Goal: Transaction & Acquisition: Purchase product/service

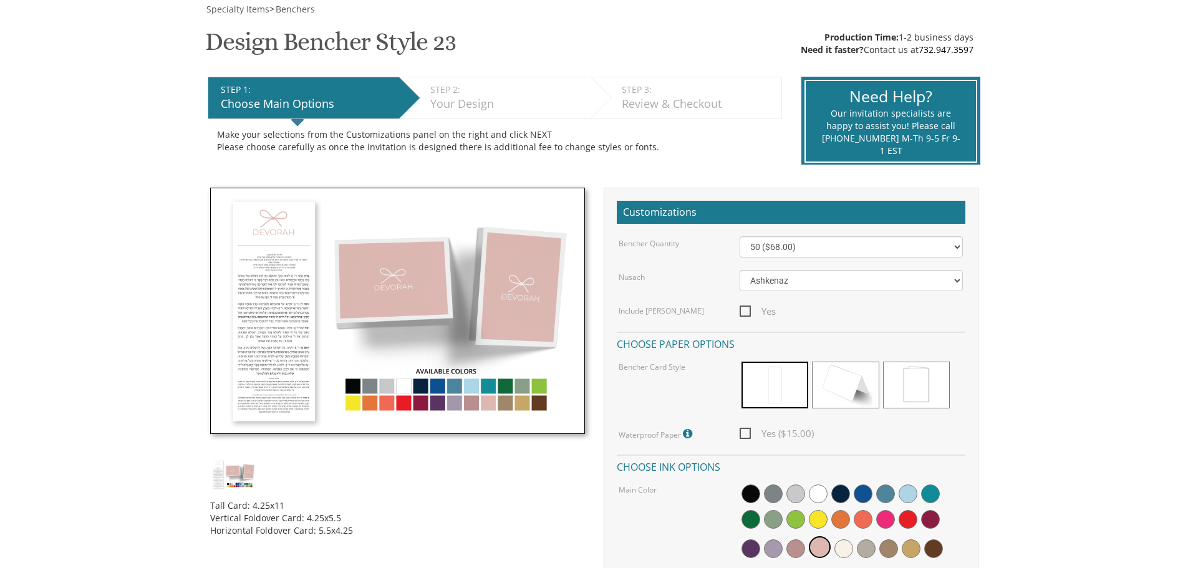
scroll to position [187, 0]
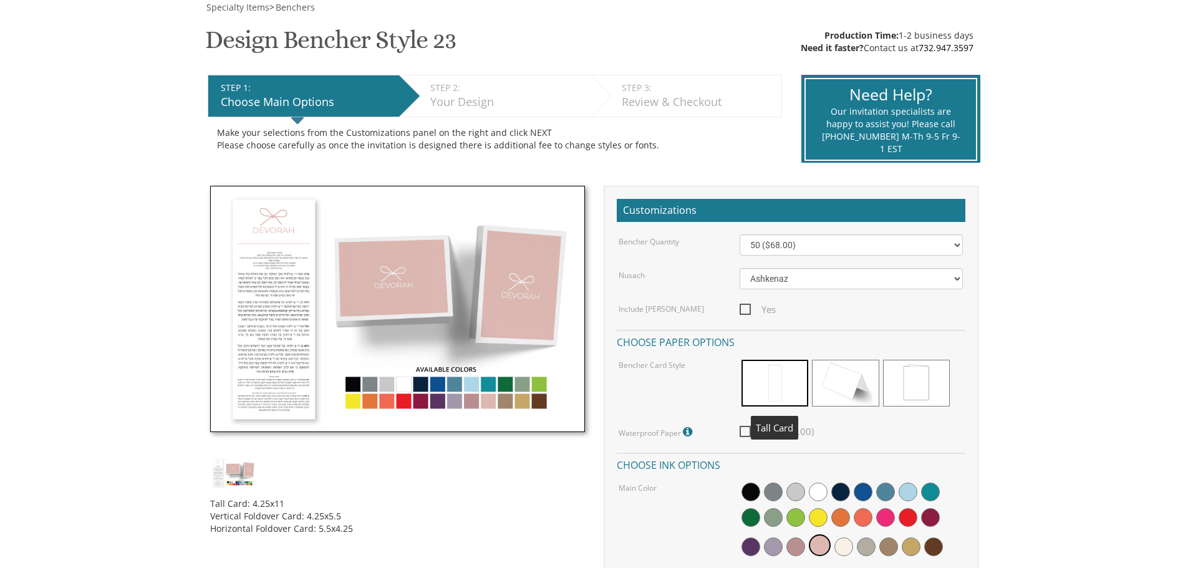
click at [772, 380] on span at bounding box center [774, 383] width 67 height 47
click at [745, 430] on span "Yes ($15.00)" at bounding box center [777, 432] width 74 height 16
click at [745, 430] on input "Yes ($15.00)" at bounding box center [744, 430] width 8 height 8
checkbox input "true"
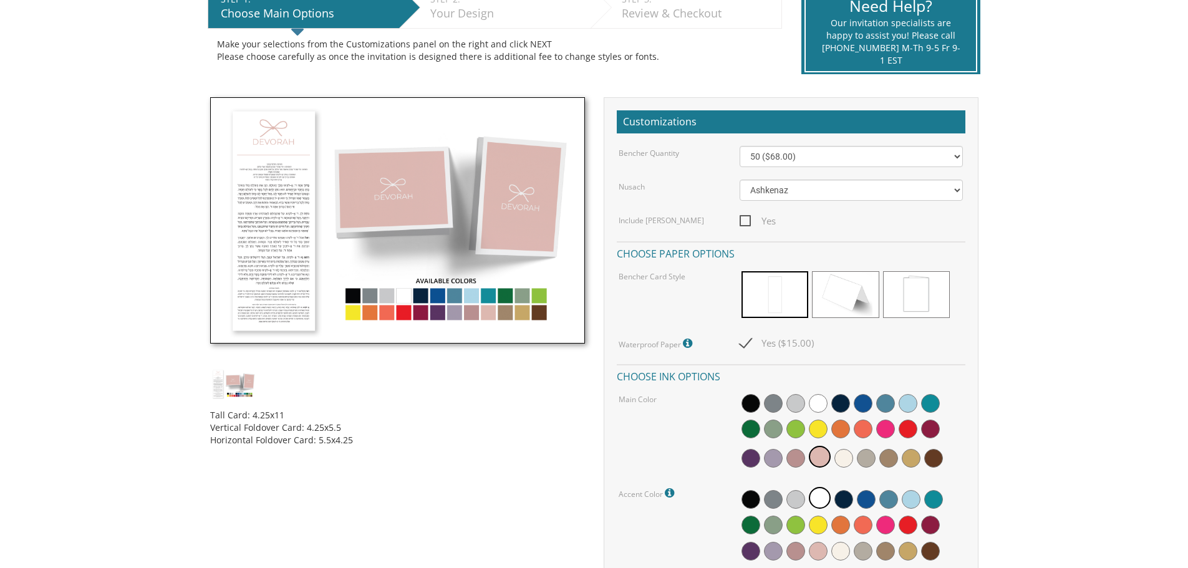
scroll to position [312, 0]
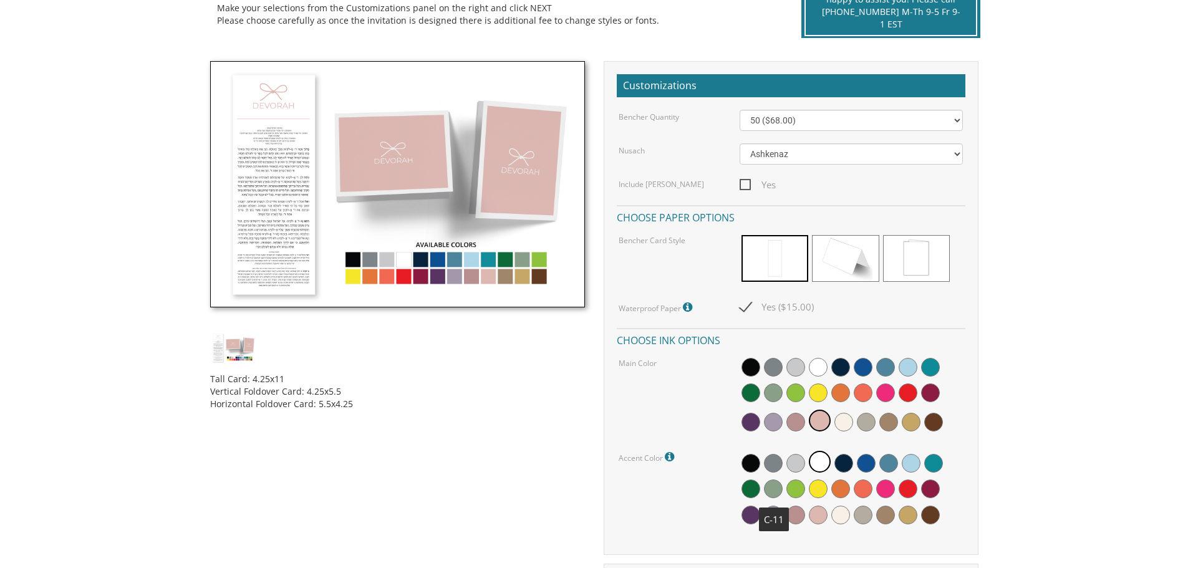
click at [773, 486] on span at bounding box center [773, 488] width 19 height 19
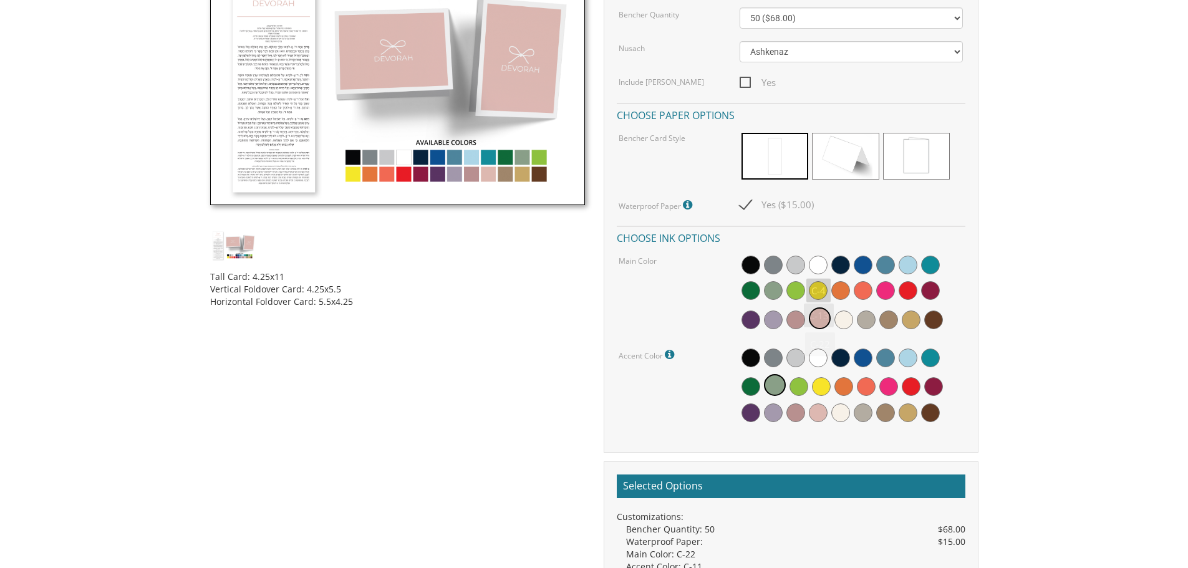
scroll to position [374, 0]
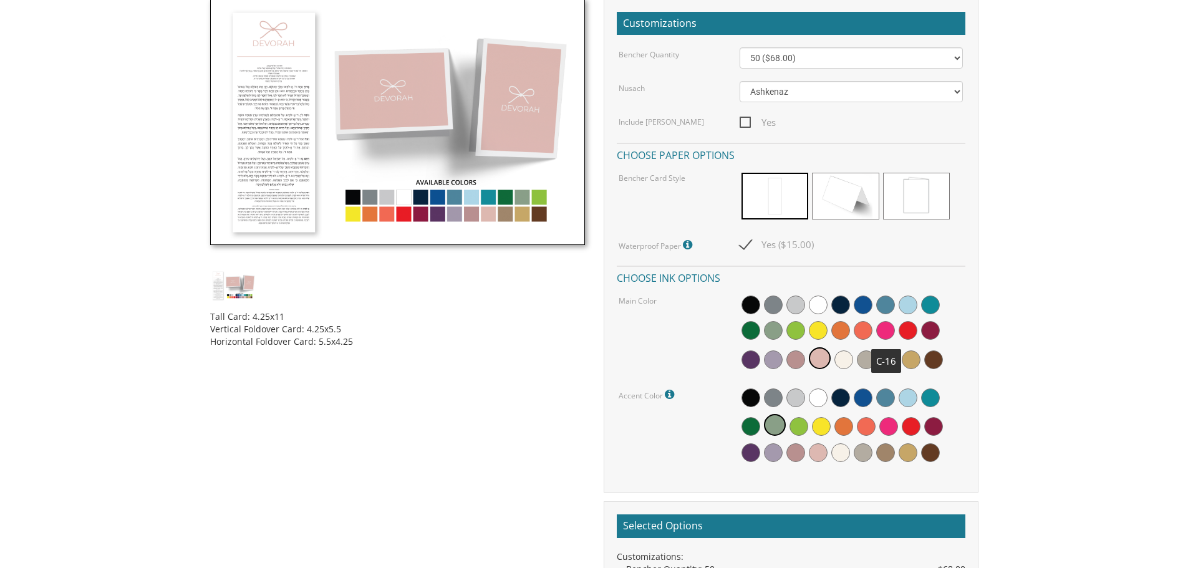
click at [881, 330] on span at bounding box center [885, 330] width 19 height 19
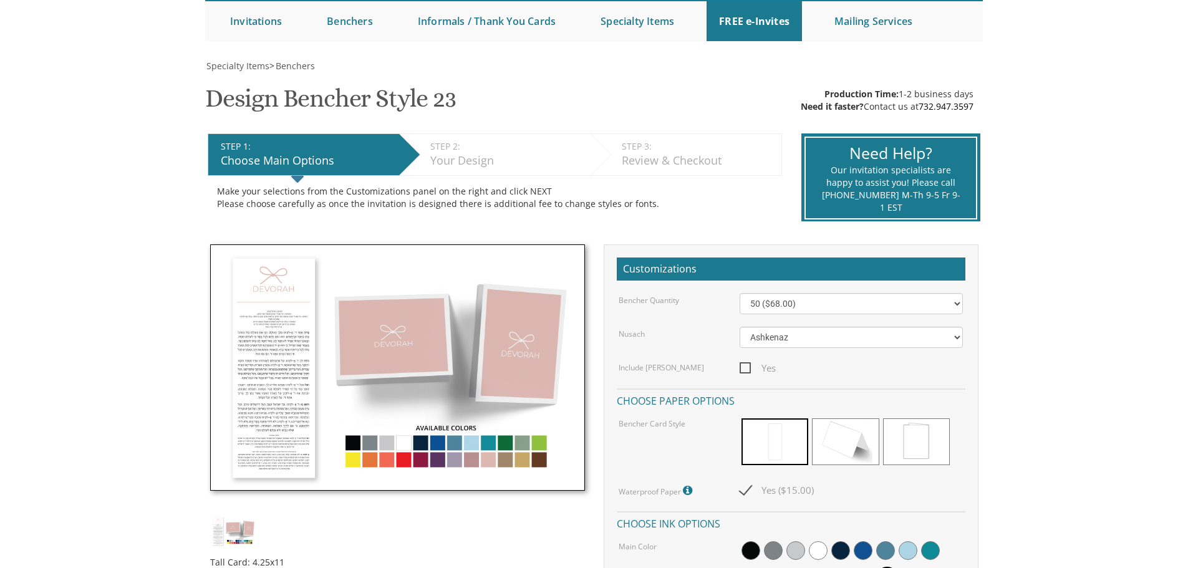
scroll to position [312, 0]
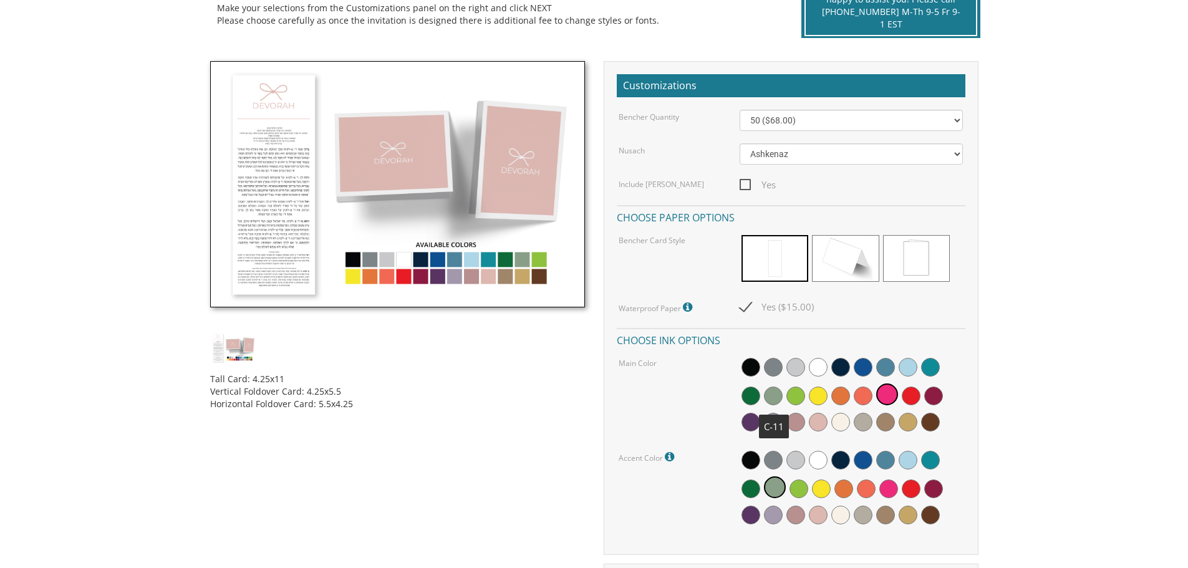
click at [773, 393] on span at bounding box center [773, 396] width 19 height 19
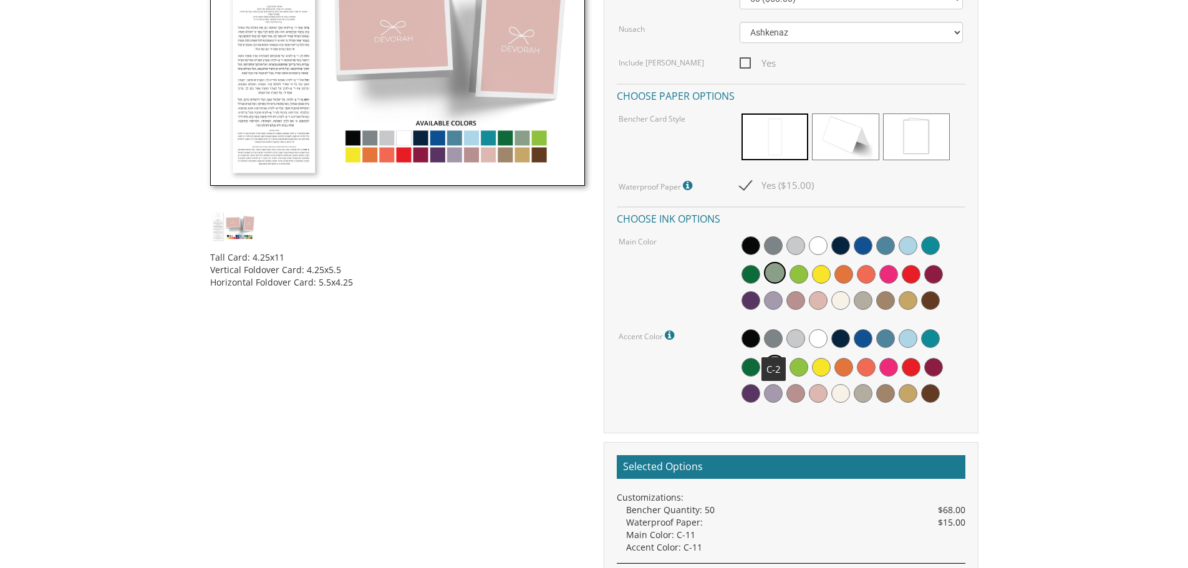
scroll to position [624, 0]
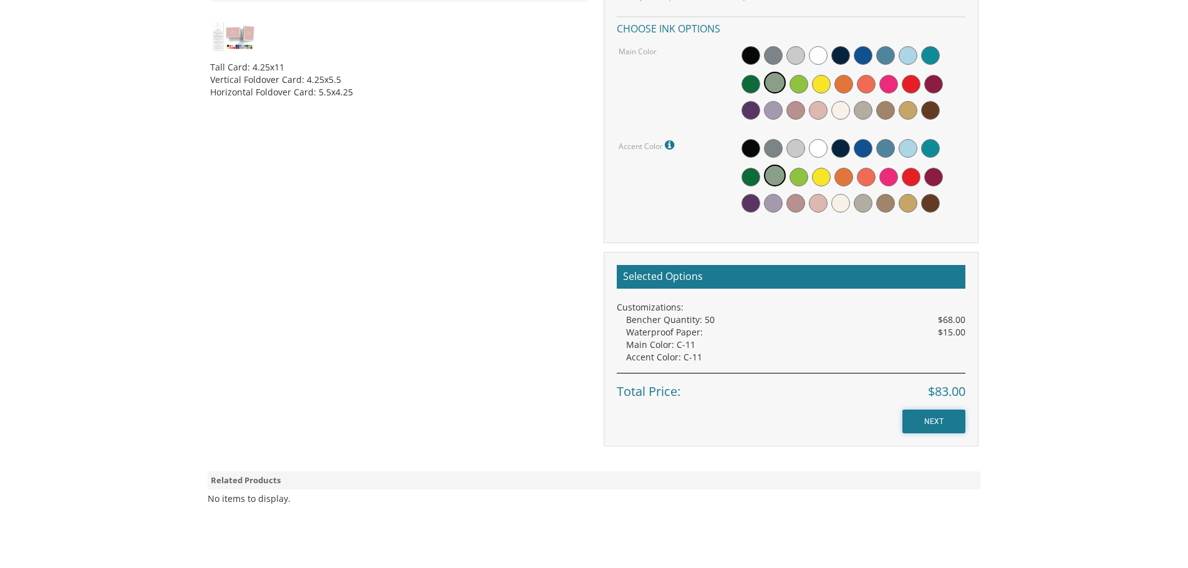
click at [947, 418] on input "NEXT" at bounding box center [933, 422] width 63 height 24
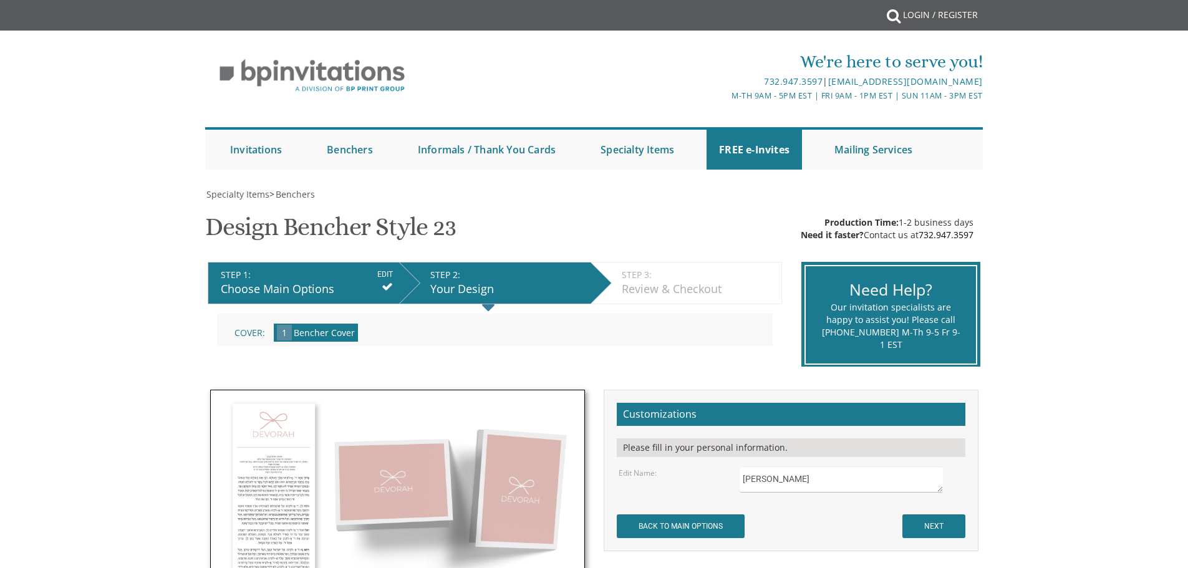
drag, startPoint x: 855, startPoint y: 435, endPoint x: 726, endPoint y: 432, distance: 129.1
click at [738, 466] on div "Edit Name: [GEOGRAPHIC_DATA]" at bounding box center [790, 479] width 363 height 26
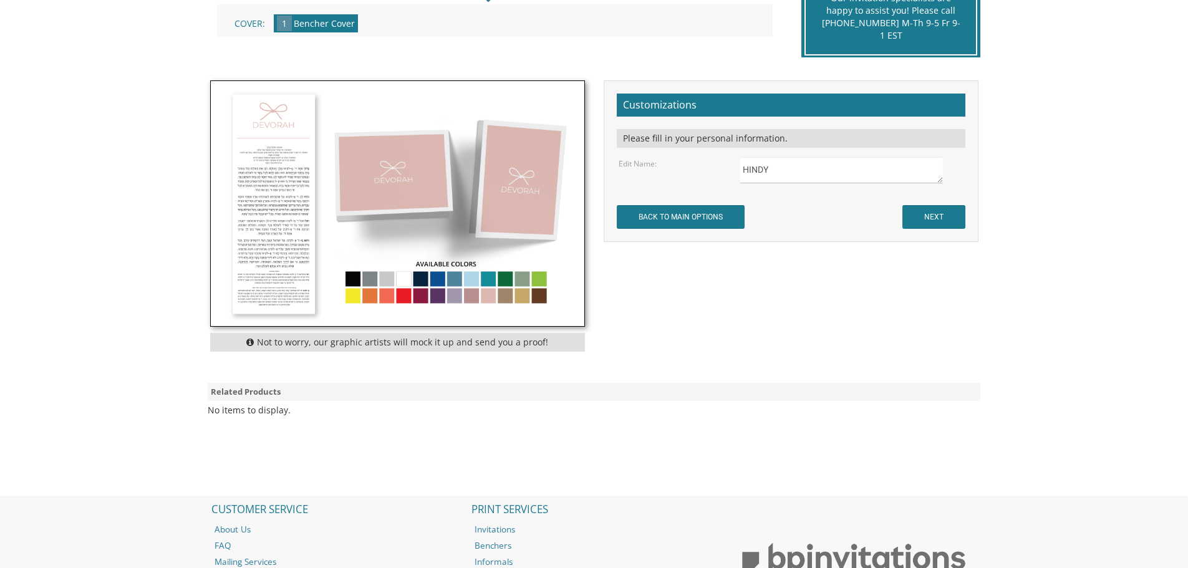
scroll to position [312, 0]
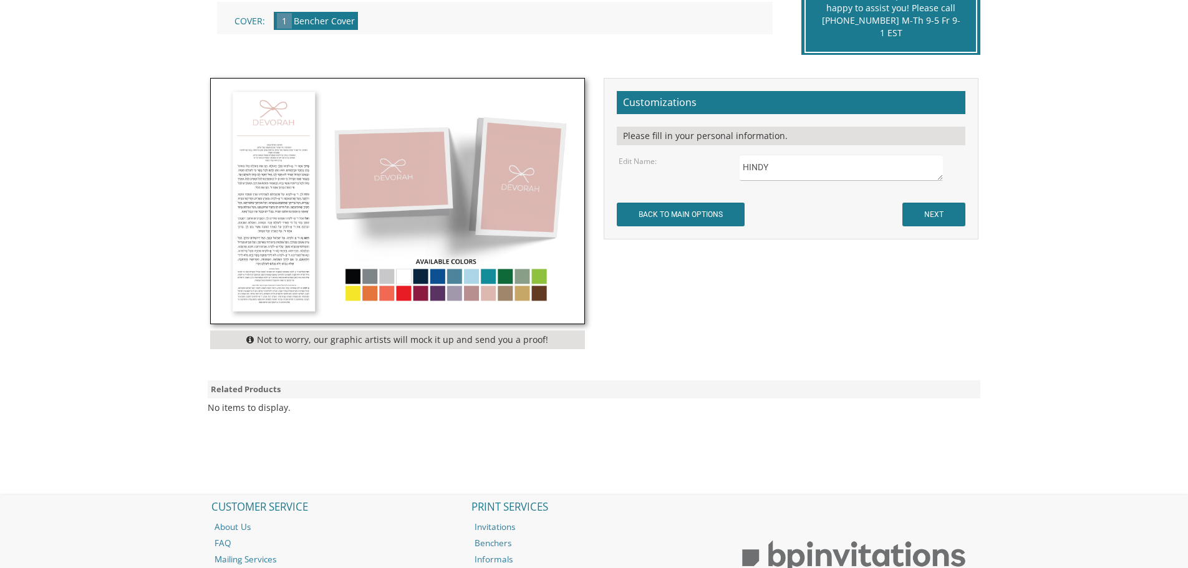
type textarea "HINDY"
click at [965, 203] on input "NEXT" at bounding box center [933, 215] width 63 height 24
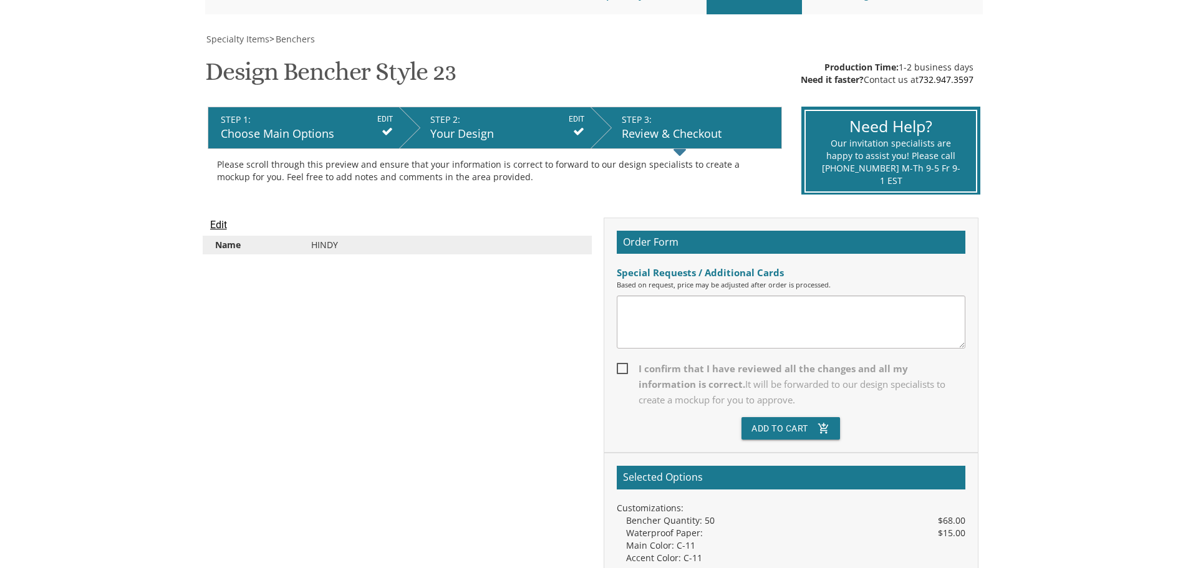
scroll to position [312, 0]
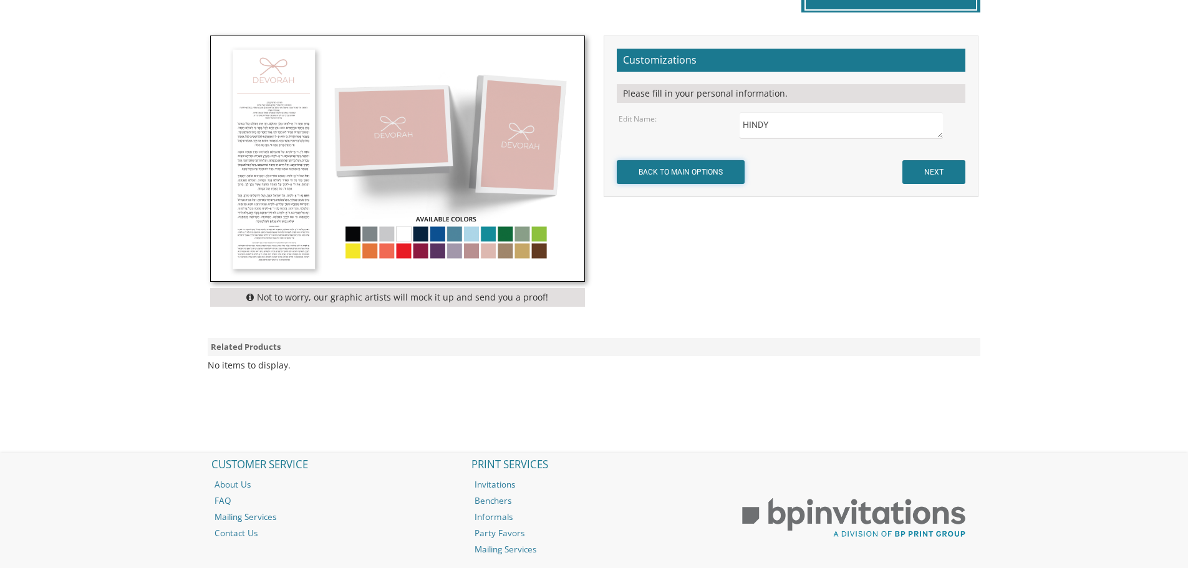
click at [703, 173] on input "BACK TO MAIN OPTIONS" at bounding box center [681, 172] width 128 height 24
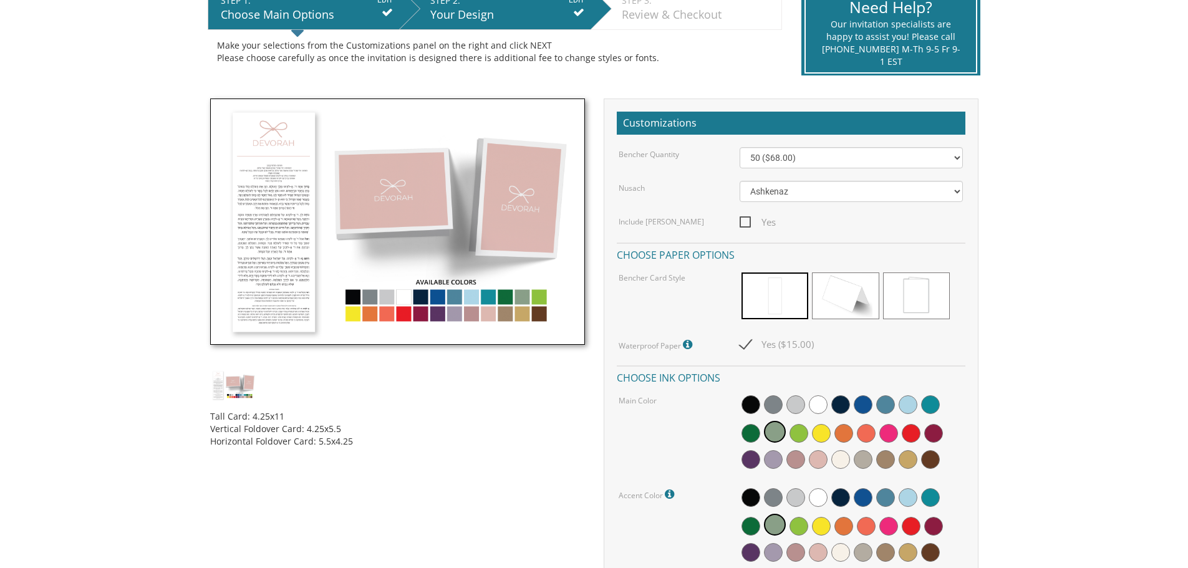
scroll to position [312, 0]
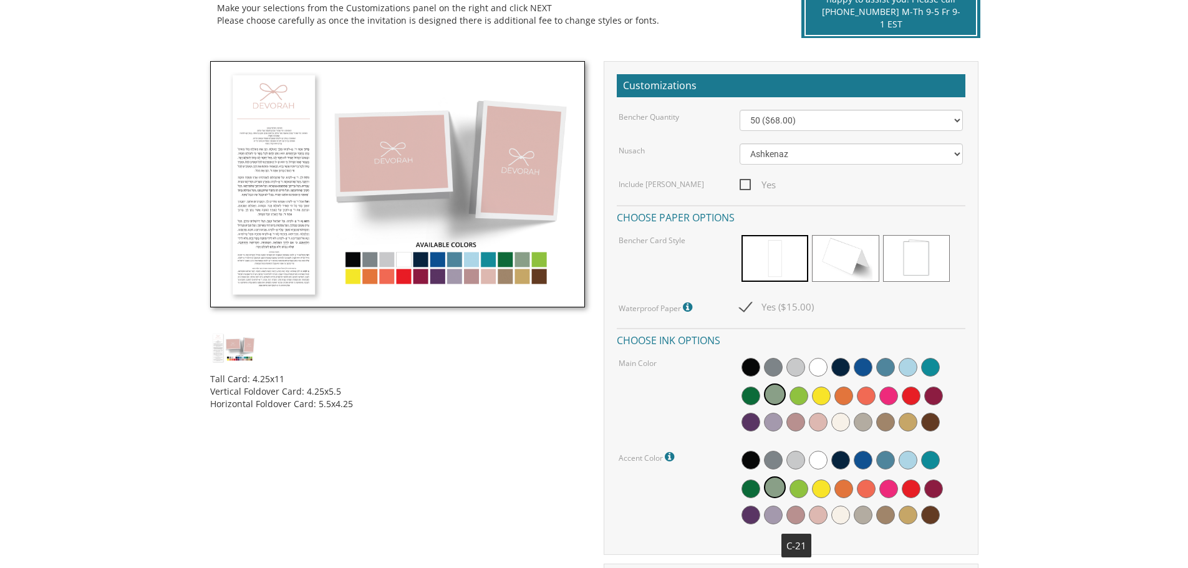
click at [797, 513] on span at bounding box center [795, 515] width 19 height 19
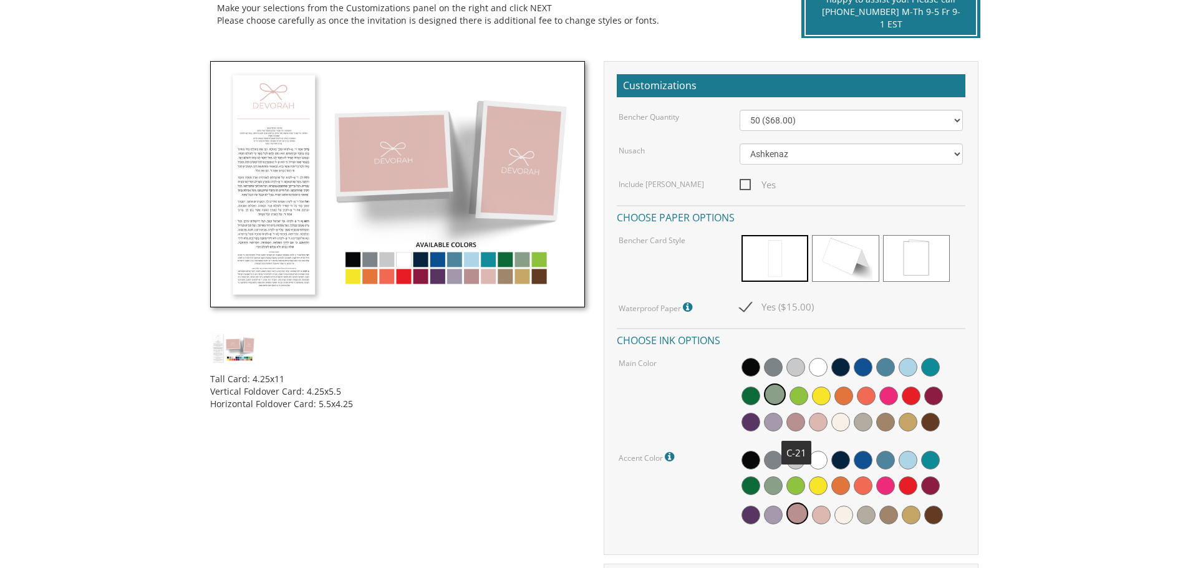
click at [801, 423] on span at bounding box center [795, 422] width 19 height 19
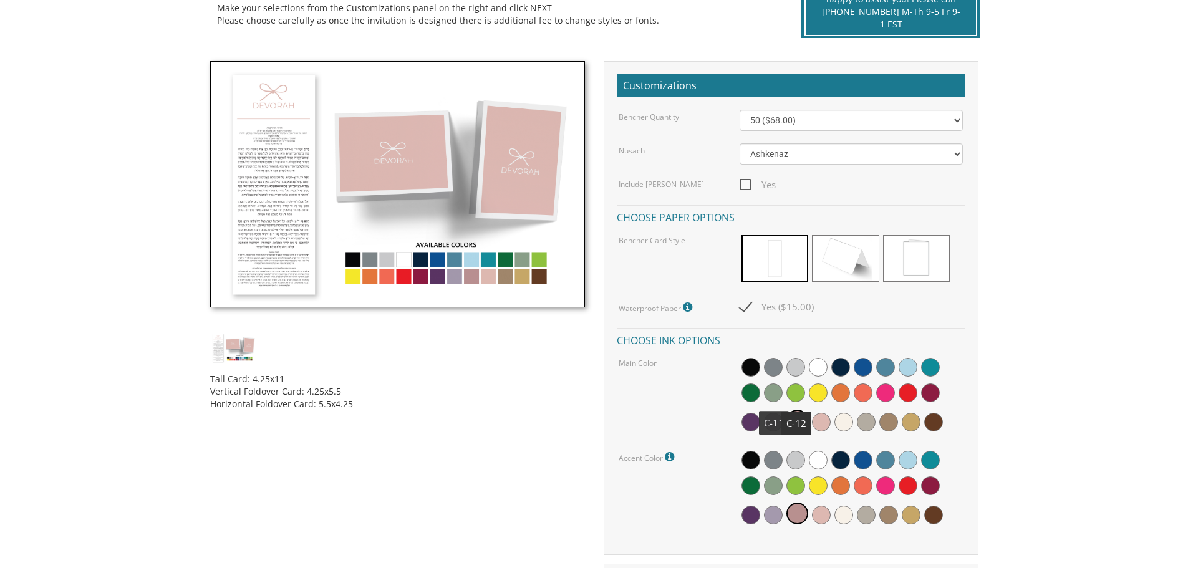
click at [776, 392] on span at bounding box center [773, 392] width 19 height 19
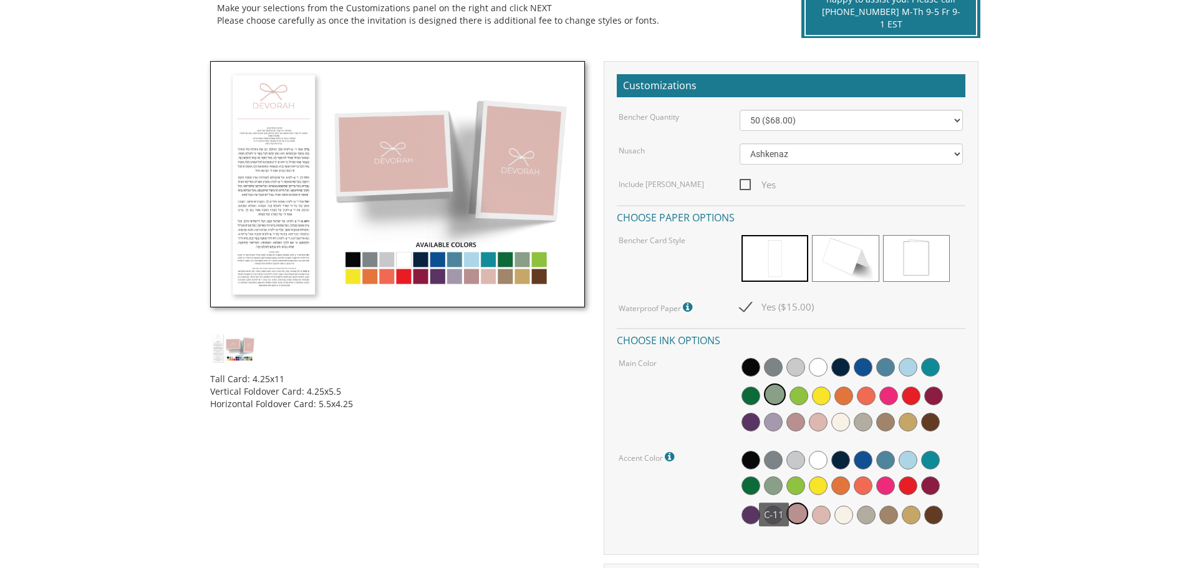
click at [776, 486] on span at bounding box center [773, 485] width 19 height 19
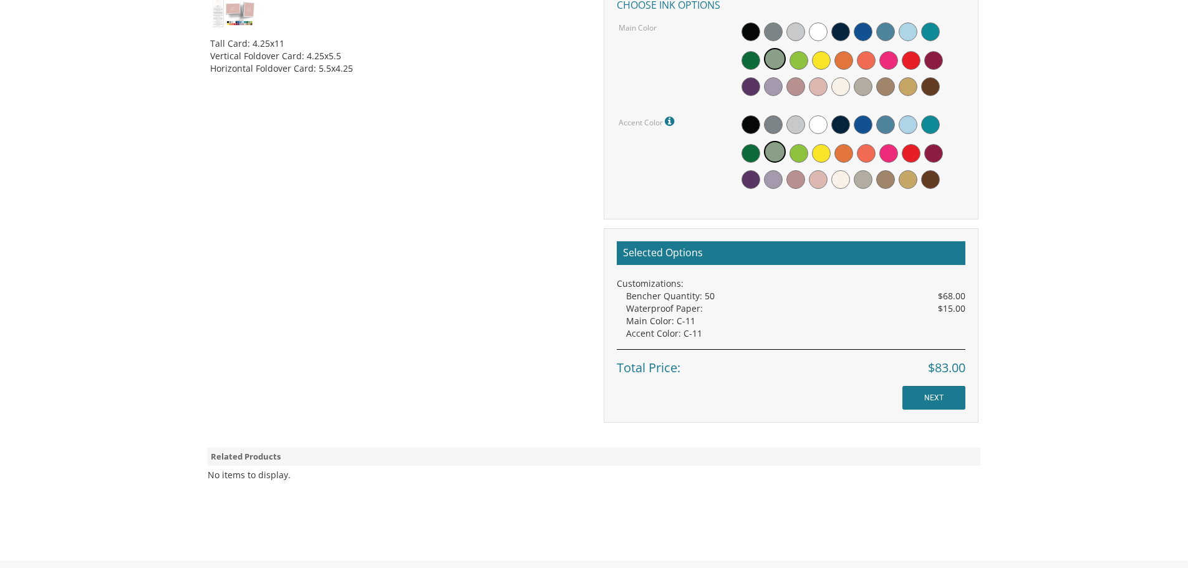
scroll to position [686, 0]
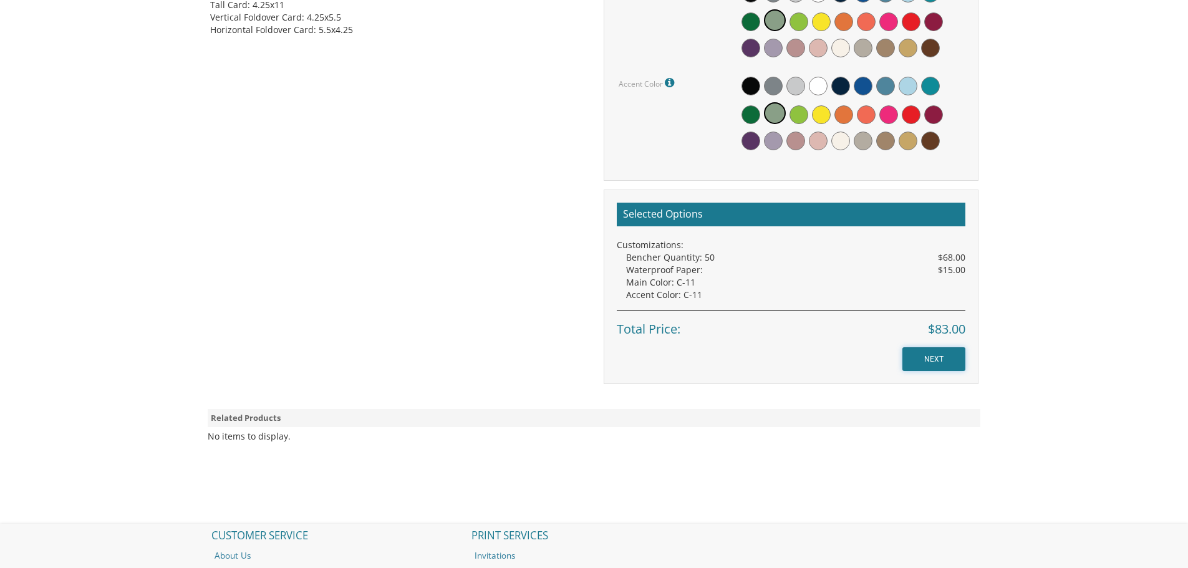
click at [932, 359] on input "NEXT" at bounding box center [933, 359] width 63 height 24
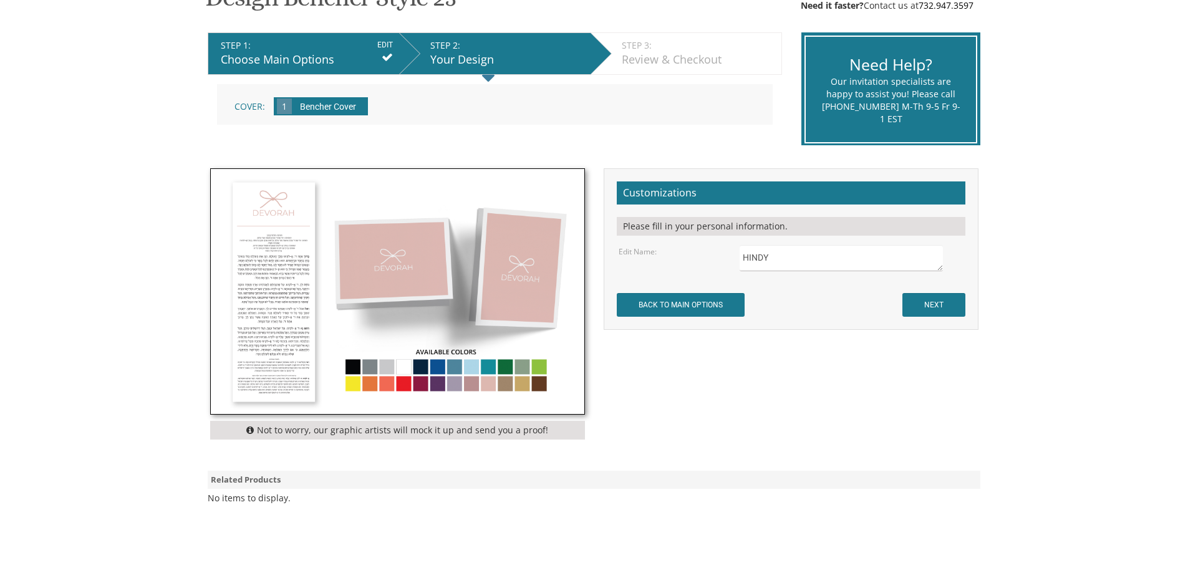
scroll to position [249, 0]
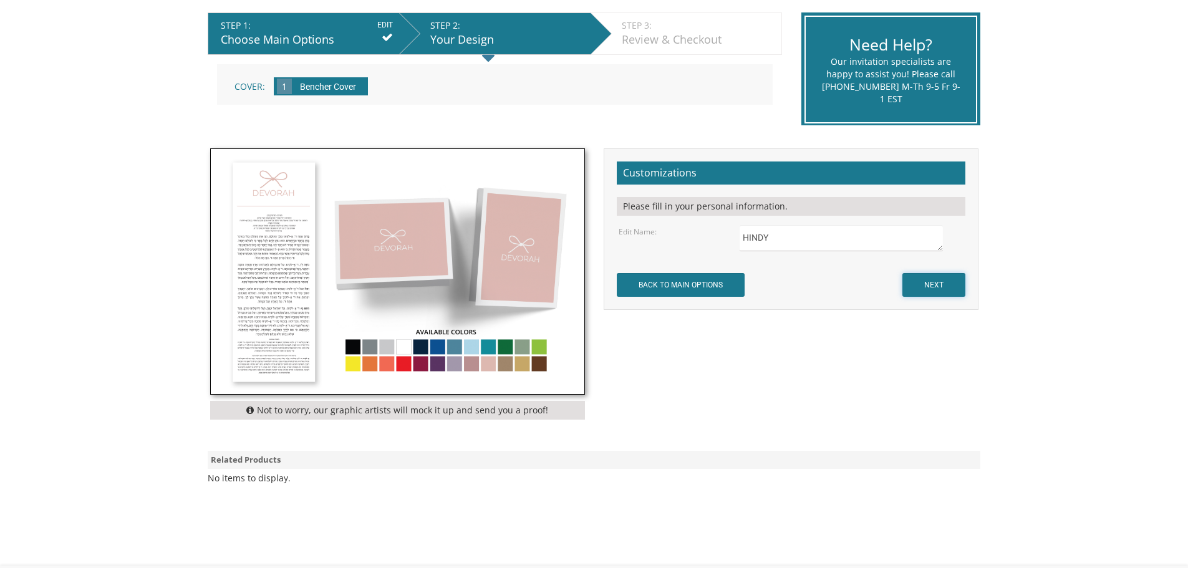
click at [930, 285] on input "NEXT" at bounding box center [933, 285] width 63 height 24
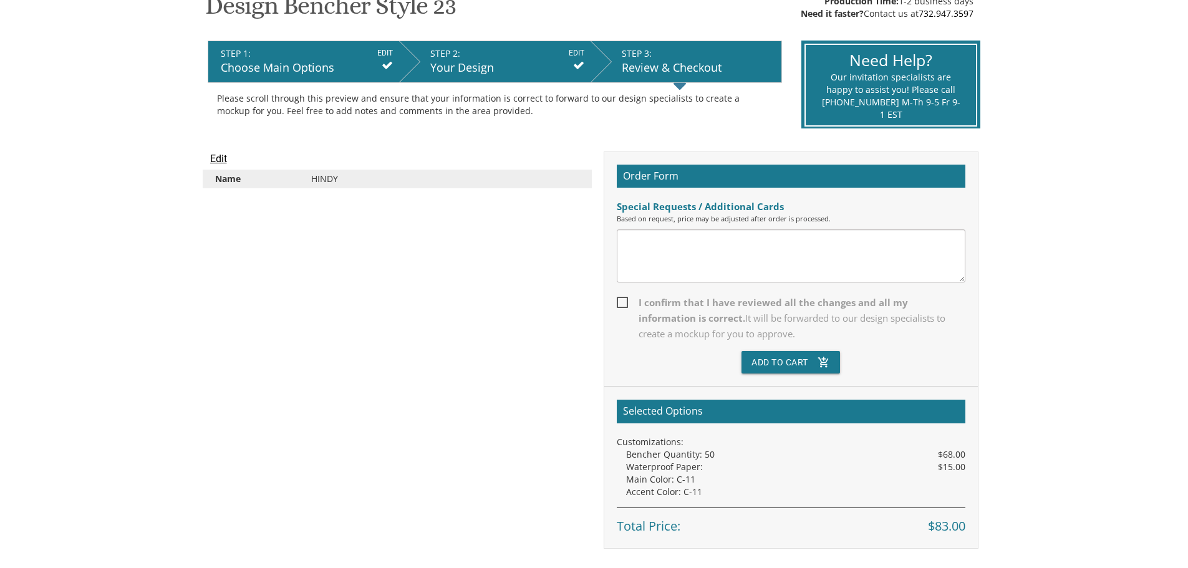
scroll to position [312, 0]
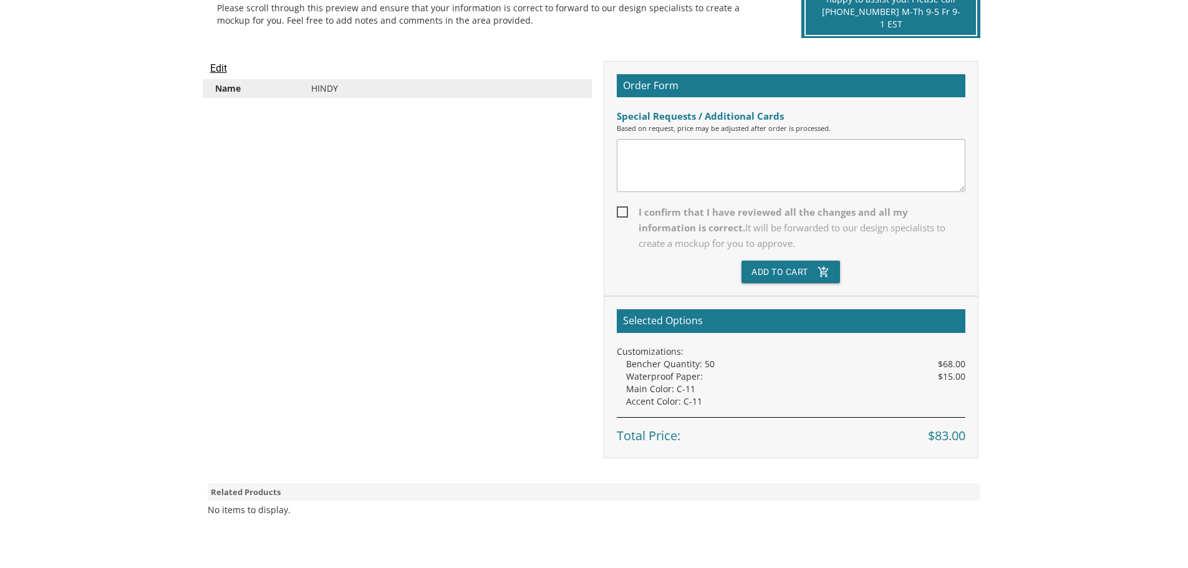
click at [622, 213] on span "I confirm that I have reviewed all the changes and all my information is correc…" at bounding box center [791, 228] width 349 height 47
click at [622, 213] on input "I confirm that I have reviewed all the changes and all my information is correc…" at bounding box center [621, 211] width 8 height 8
checkbox input "true"
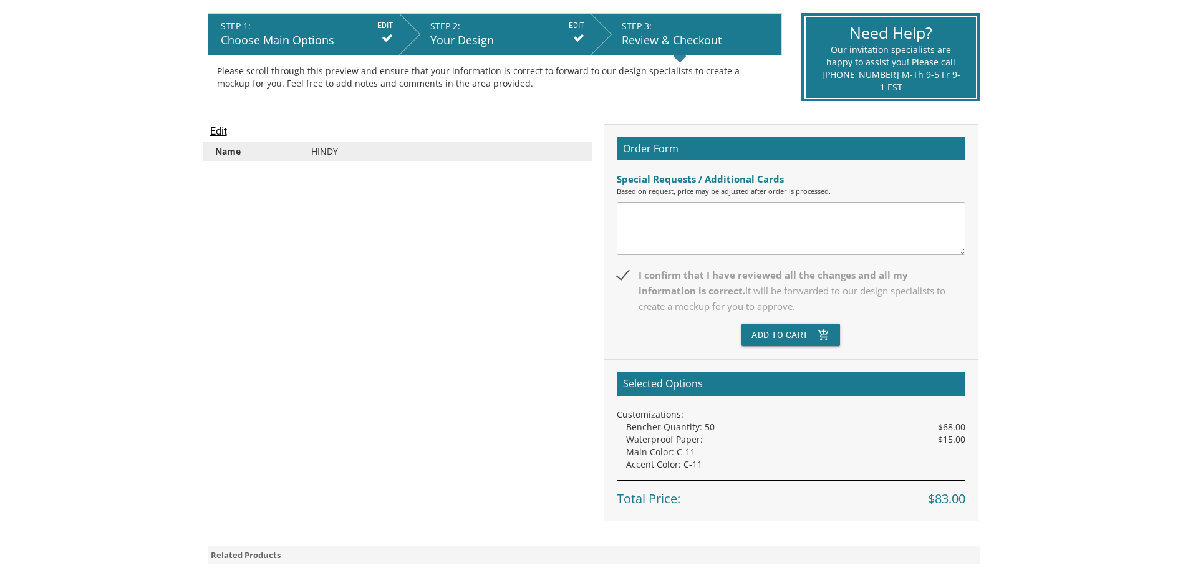
scroll to position [249, 0]
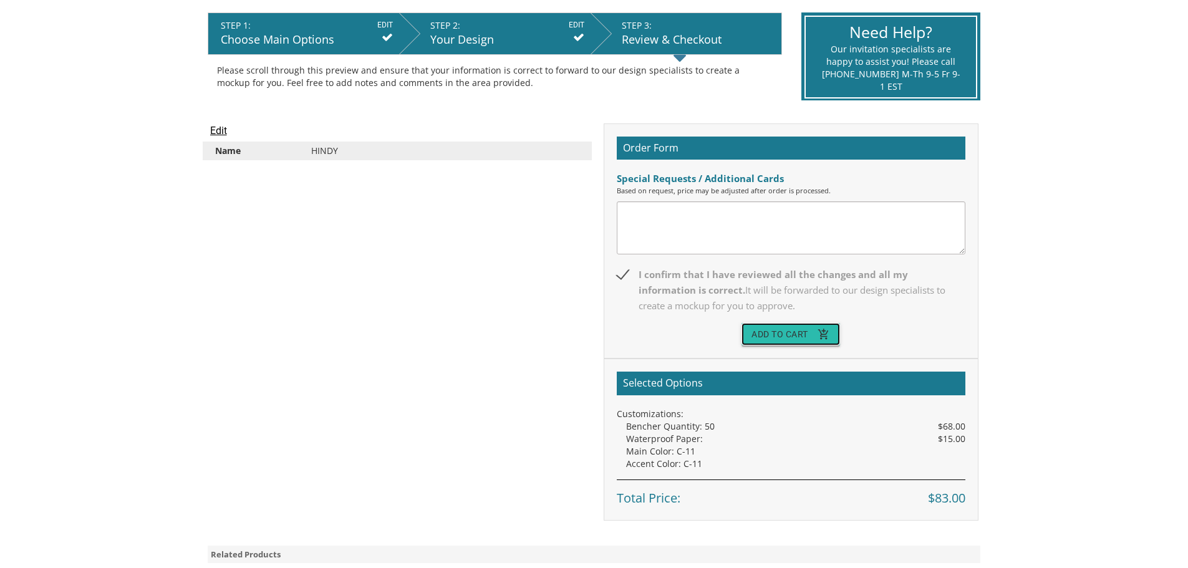
click at [786, 326] on button "Add To Cart add_shopping_cart" at bounding box center [790, 334] width 99 height 22
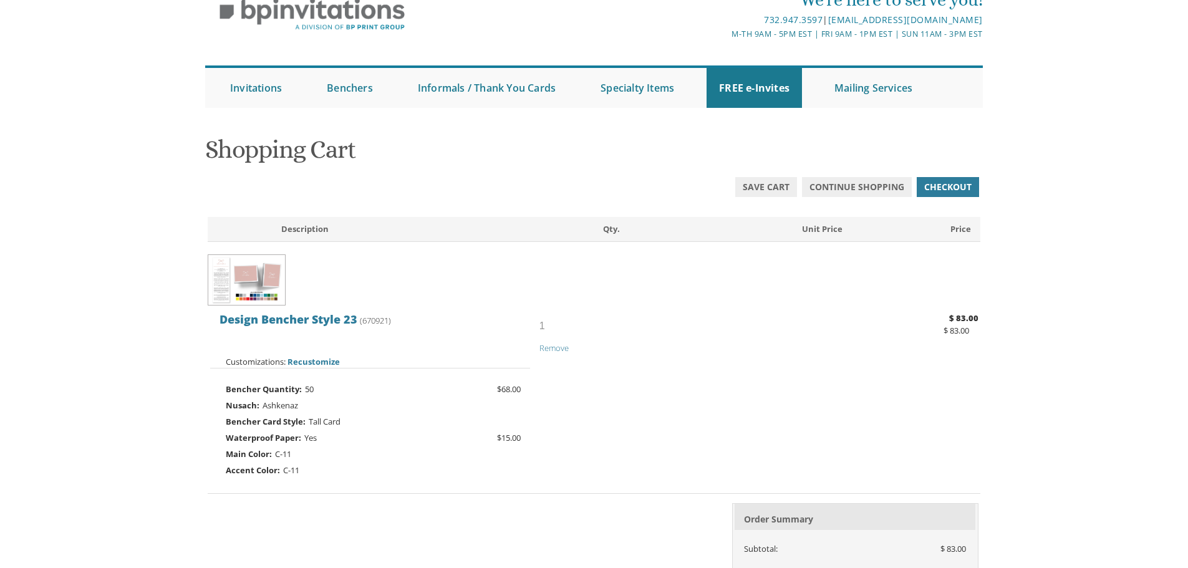
scroll to position [436, 0]
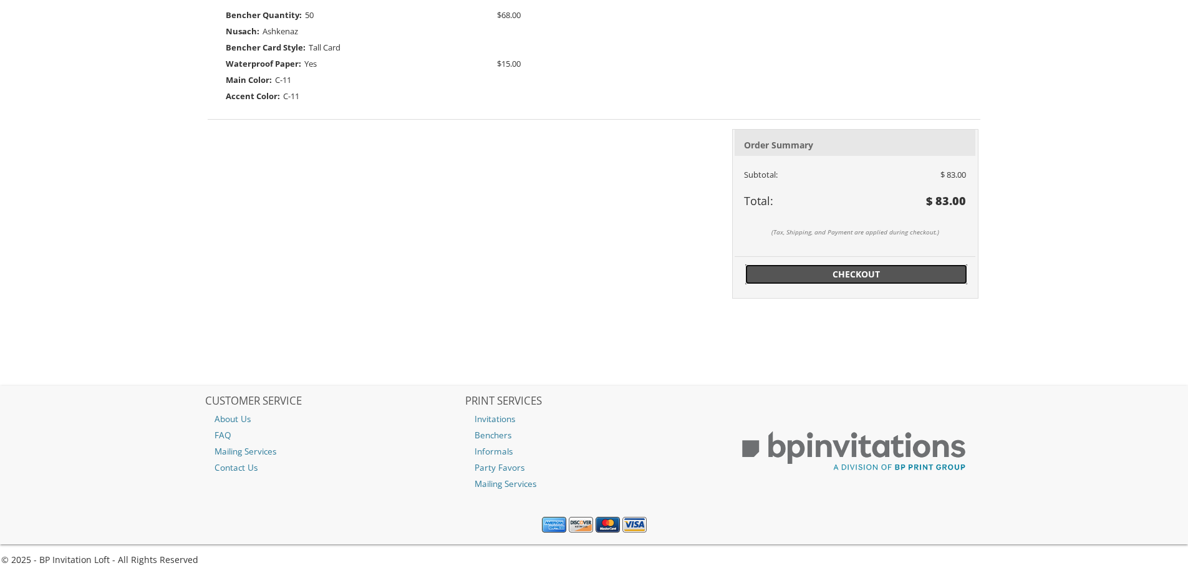
click at [860, 274] on span "Checkout" at bounding box center [856, 274] width 207 height 12
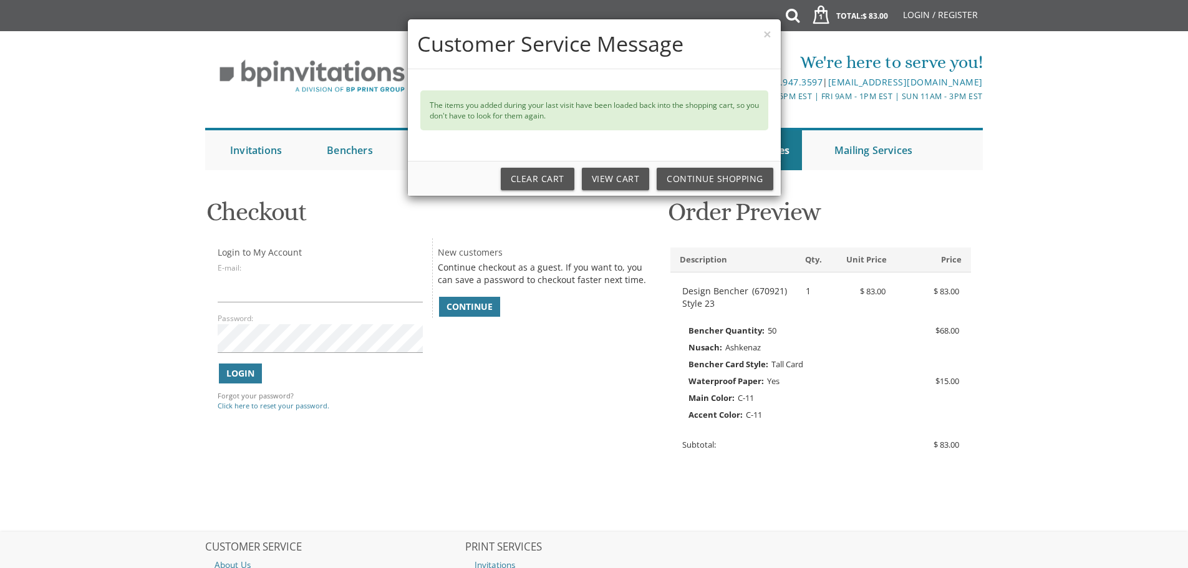
click at [299, 287] on div "× Customer Service Message The items you added during your last visit have been…" at bounding box center [594, 284] width 1188 height 568
drag, startPoint x: 537, startPoint y: 397, endPoint x: 514, endPoint y: 380, distance: 28.9
click at [536, 395] on div "× Customer Service Message The items you added during your last visit have been…" at bounding box center [594, 284] width 1188 height 568
click at [471, 306] on div "× Customer Service Message The items you added during your last visit have been…" at bounding box center [594, 284] width 1188 height 568
click at [708, 179] on link "Continue Shopping" at bounding box center [715, 179] width 117 height 22
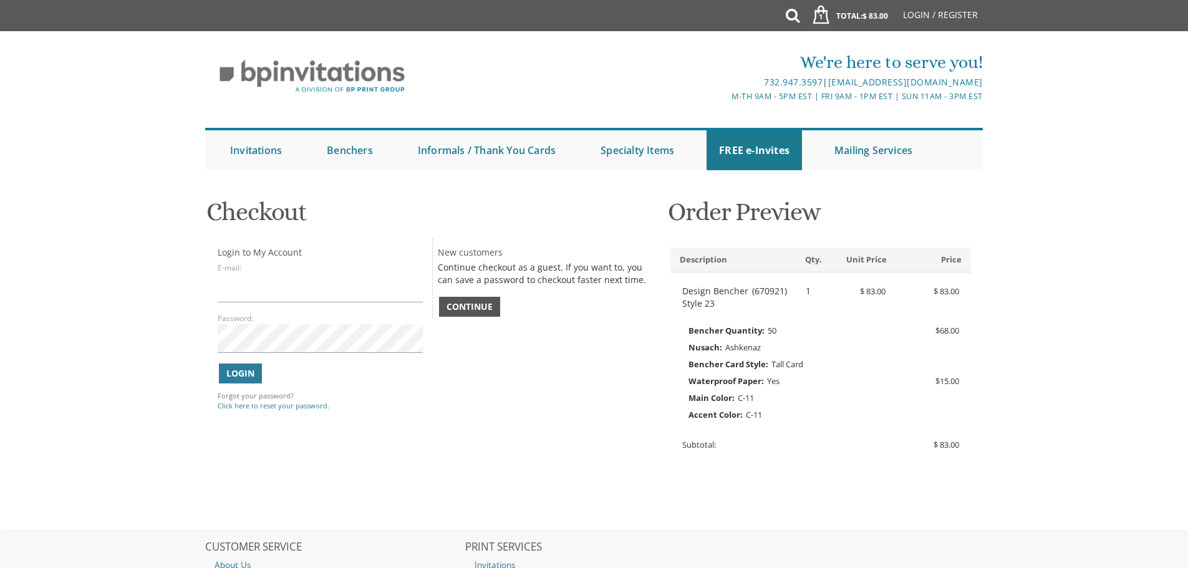
click at [479, 304] on span "Continue" at bounding box center [469, 307] width 46 height 12
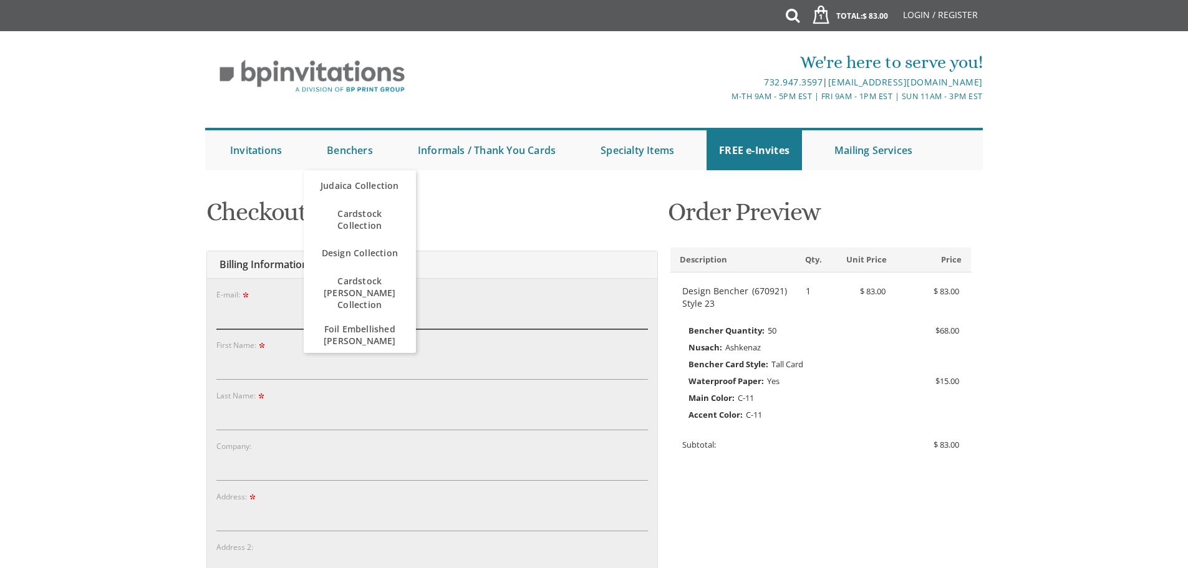
click at [236, 309] on input "E-mail:" at bounding box center [431, 315] width 431 height 29
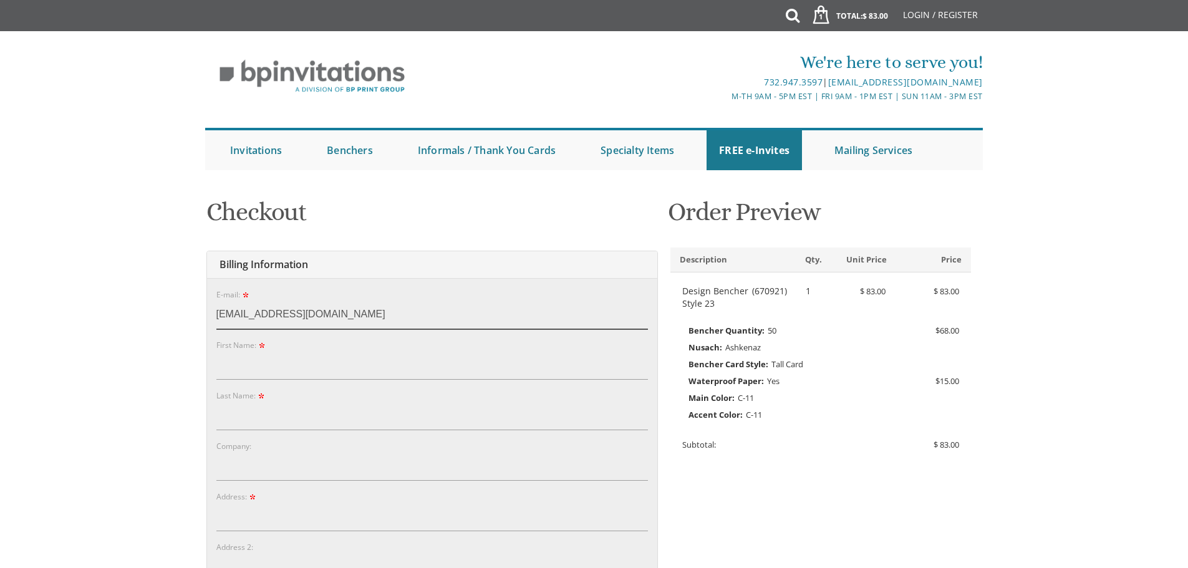
type input "fbraun@madisontitle.com"
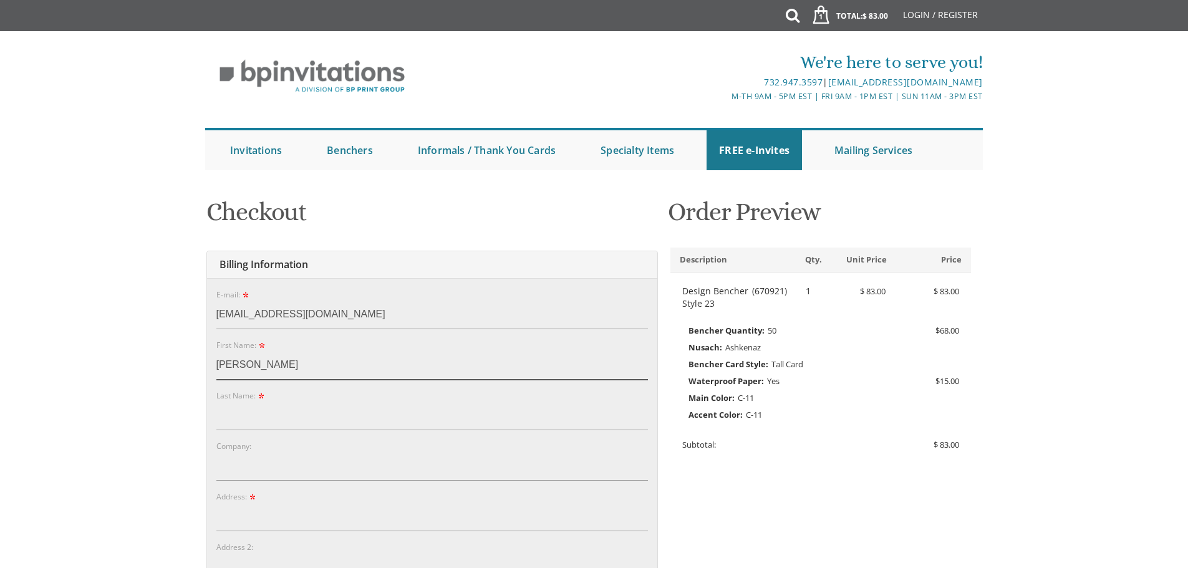
type input "faige"
type input "braun"
type input "1582 alamitos drive"
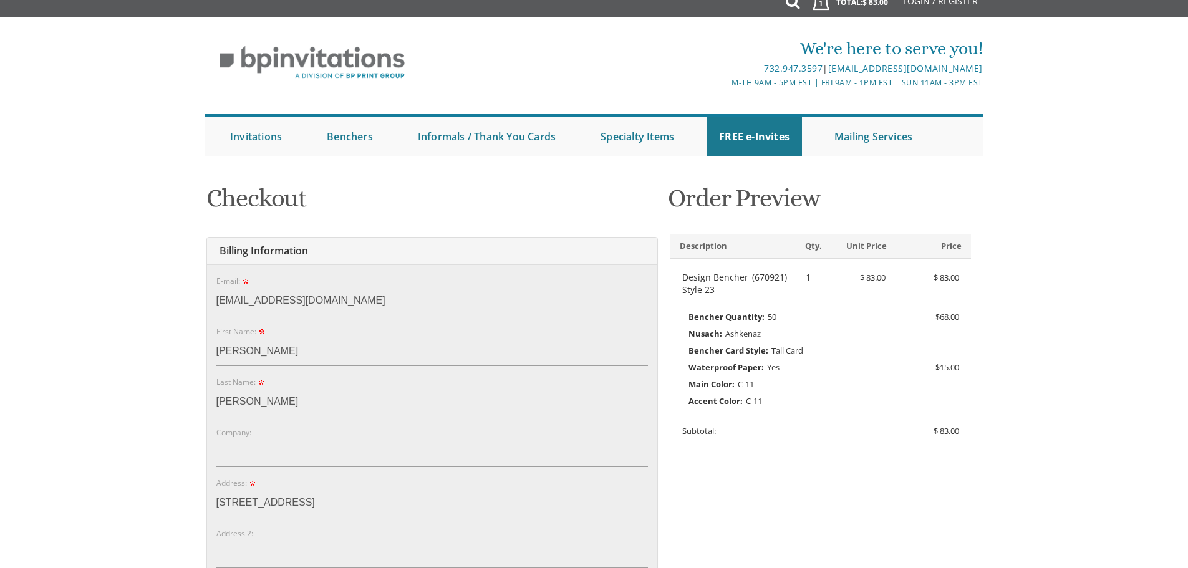
scroll to position [334, 0]
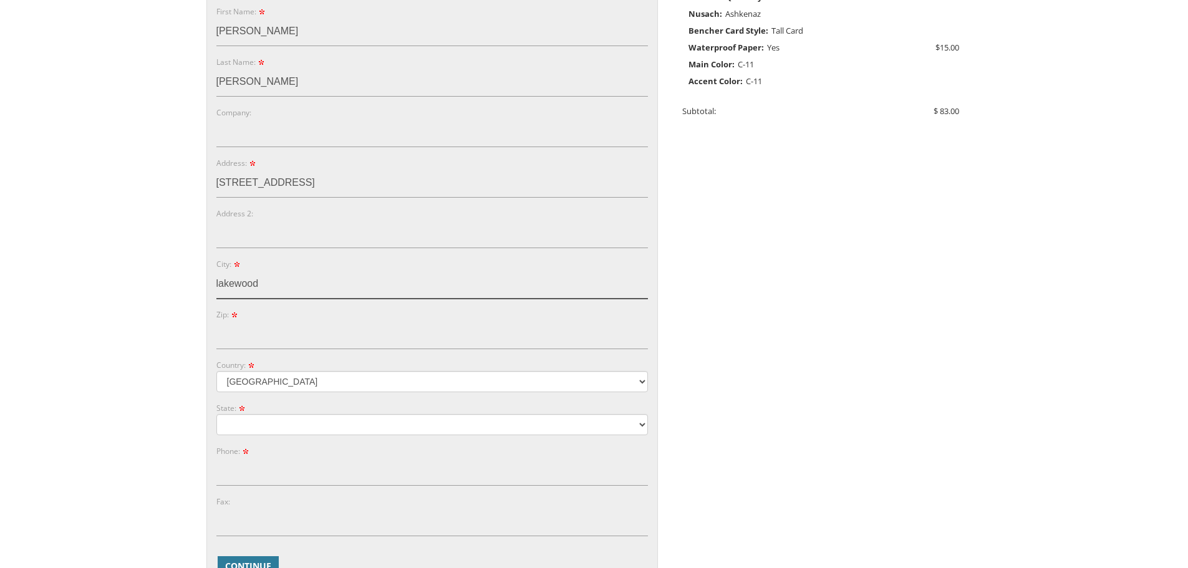
type input "lakewood"
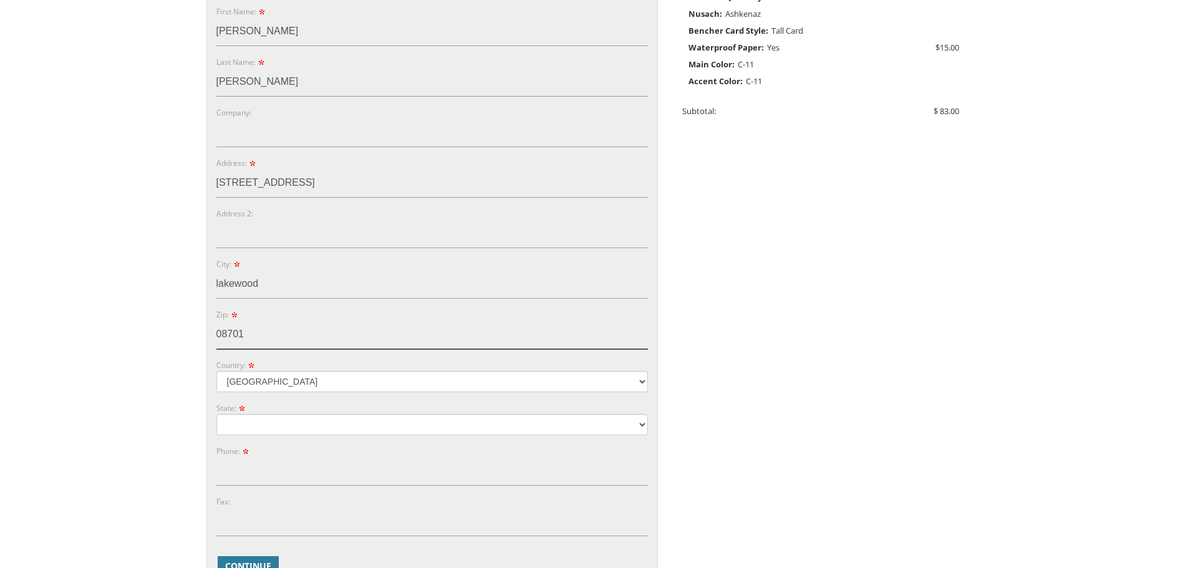
type input "08701"
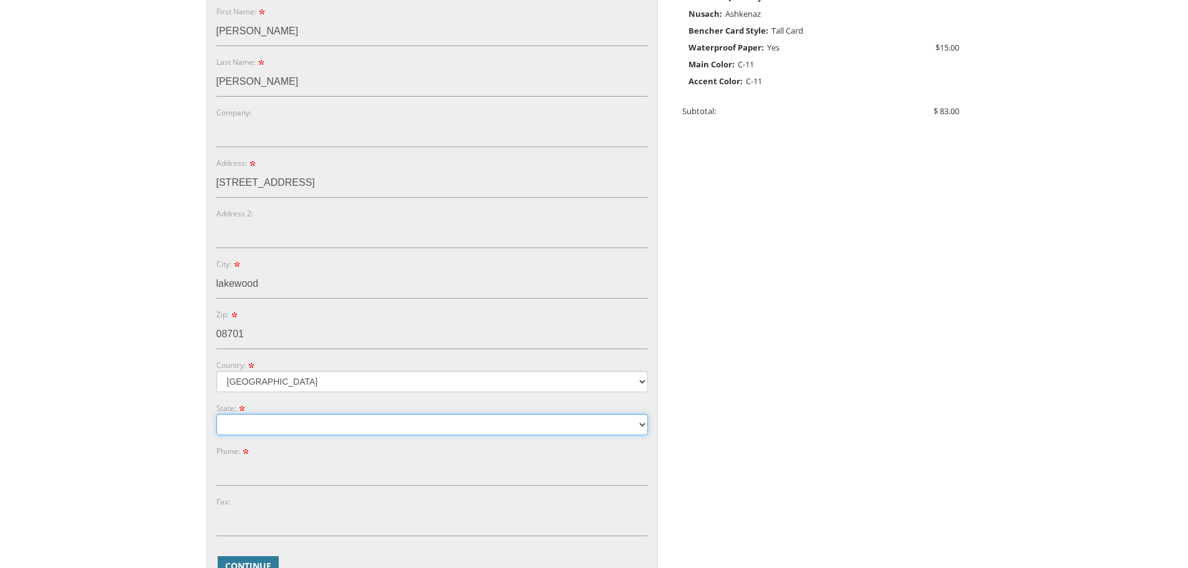
click at [259, 426] on select "Alabama Alaska Guam" at bounding box center [431, 424] width 431 height 21
select select "NJ"
click at [216, 414] on select "Alabama Alaska Guam" at bounding box center [431, 424] width 431 height 21
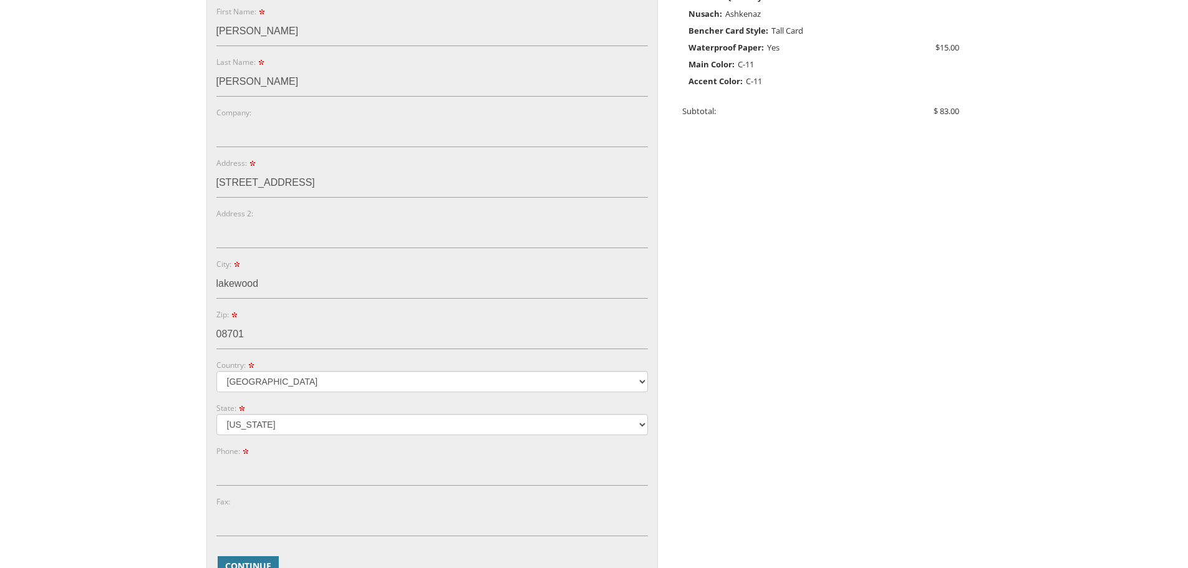
click at [245, 488] on form "E-mail: fbraun@madisontitle.com Password: Password Confirm: First Name: faige L…" at bounding box center [431, 265] width 431 height 623
click at [262, 463] on input "Phone:" at bounding box center [431, 471] width 431 height 29
type input "0"
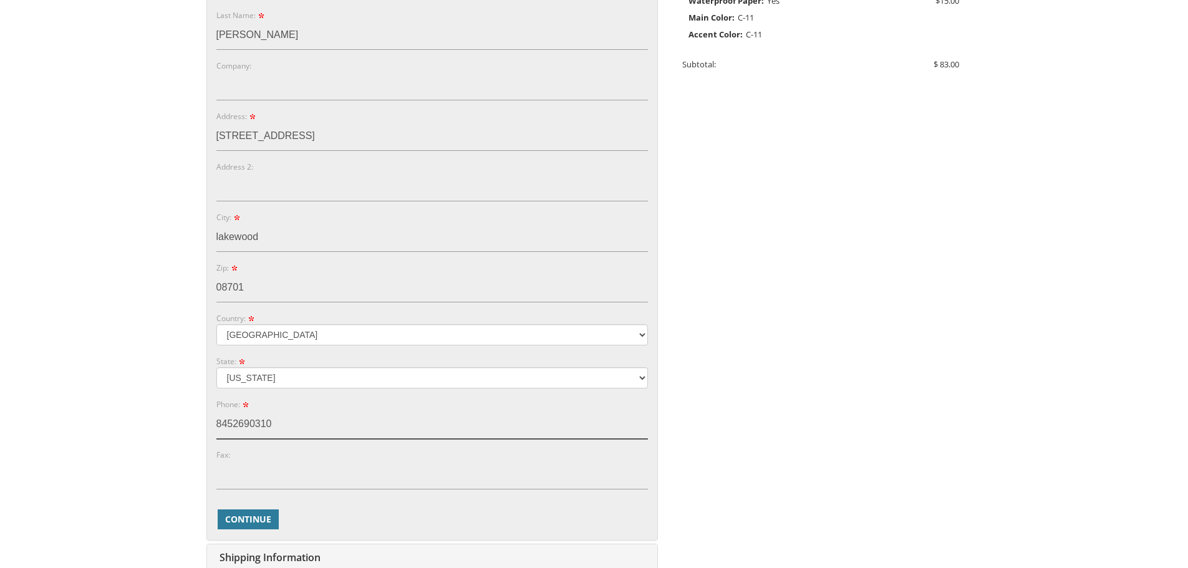
scroll to position [521, 0]
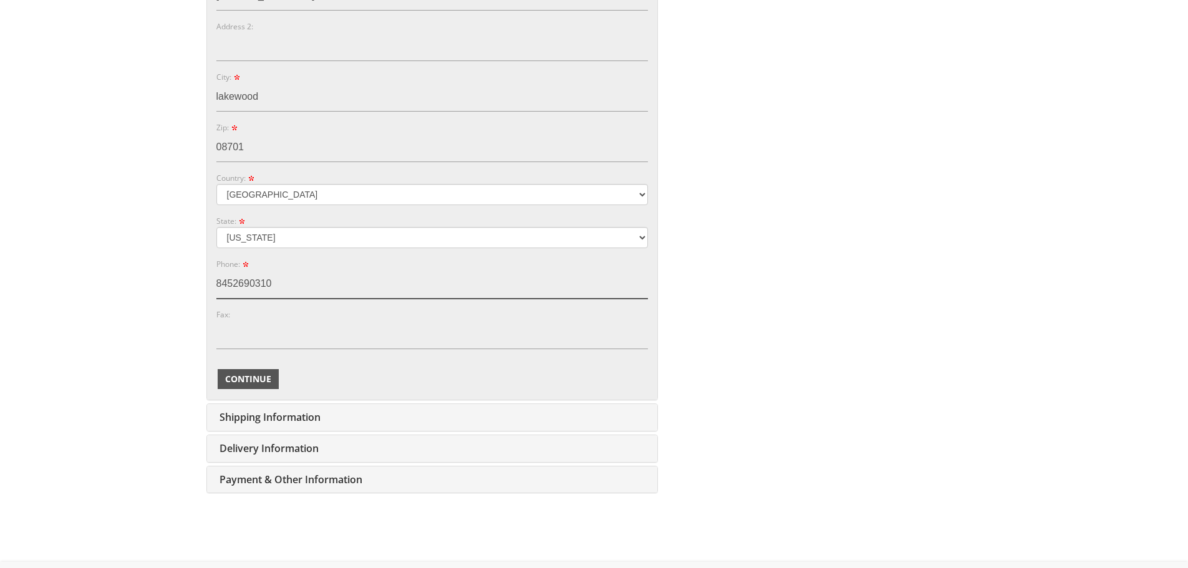
type input "8452690310"
click at [250, 373] on span "Continue" at bounding box center [248, 379] width 46 height 12
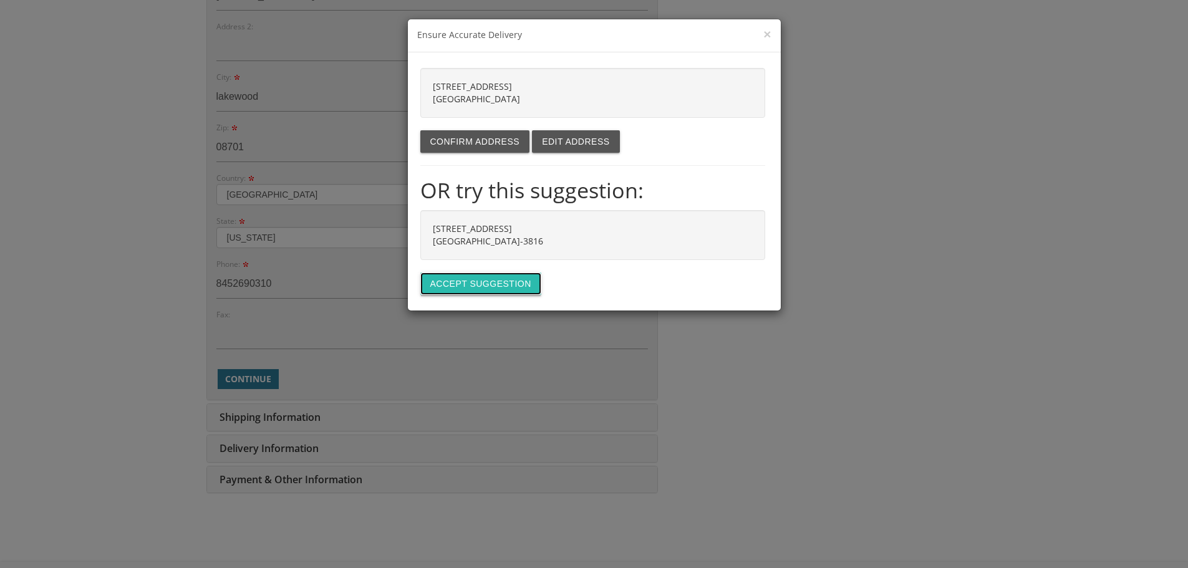
click at [494, 281] on button "Accept suggestion" at bounding box center [480, 283] width 121 height 22
type input "[STREET_ADDRESS]"
type input "LAKEWOOD"
type input "08701-3816"
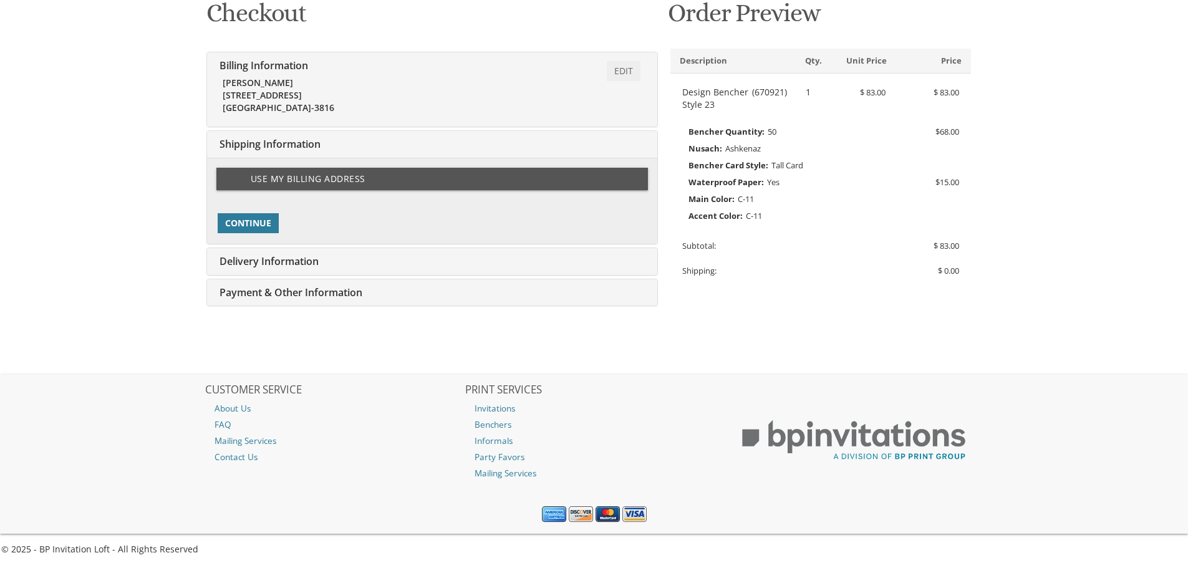
scroll to position [221, 0]
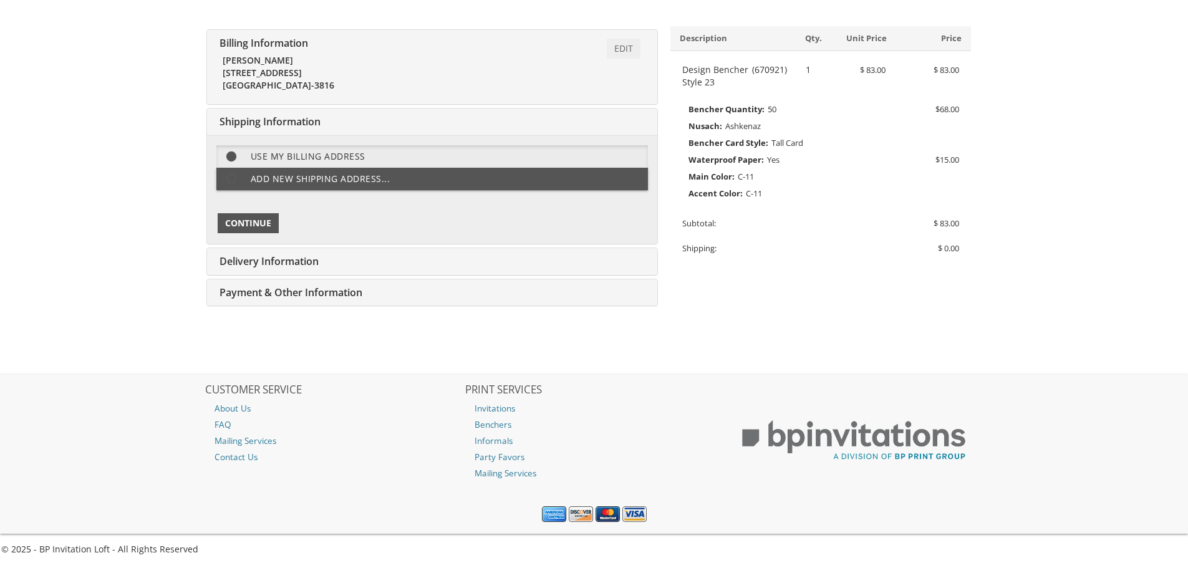
click at [248, 224] on span "Continue" at bounding box center [248, 223] width 46 height 12
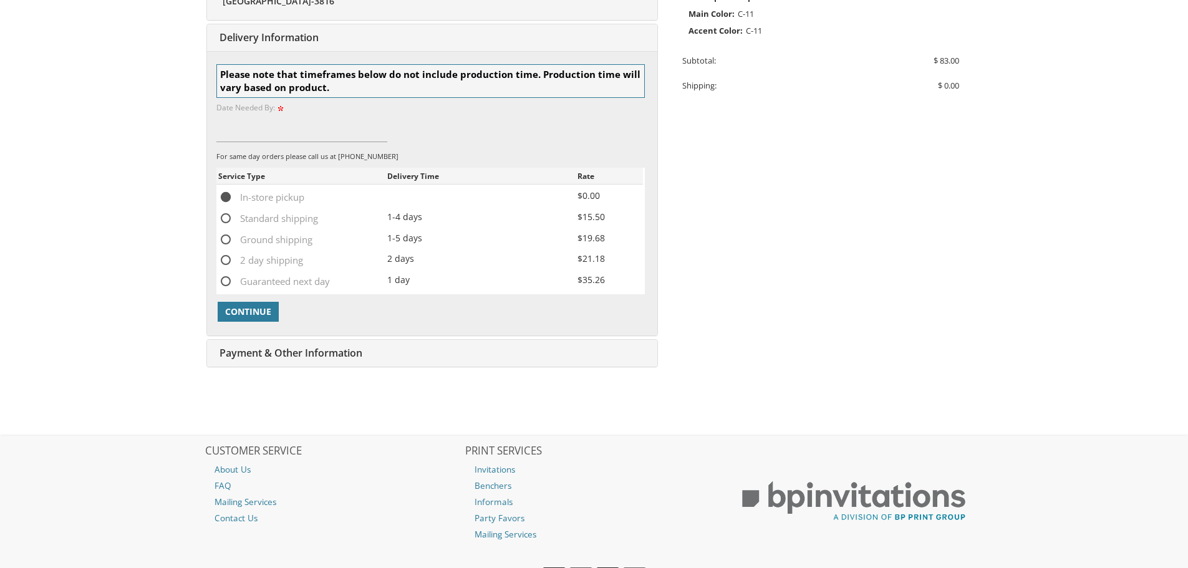
scroll to position [385, 0]
click at [261, 310] on span "Continue" at bounding box center [248, 310] width 46 height 12
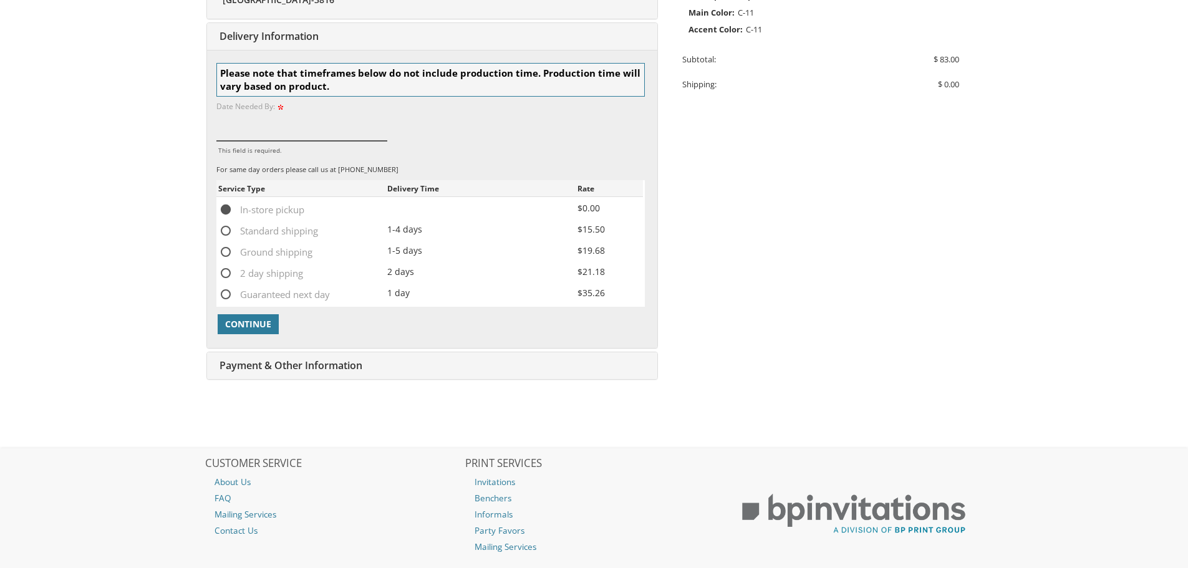
click at [263, 129] on input "This field is required." at bounding box center [301, 126] width 171 height 29
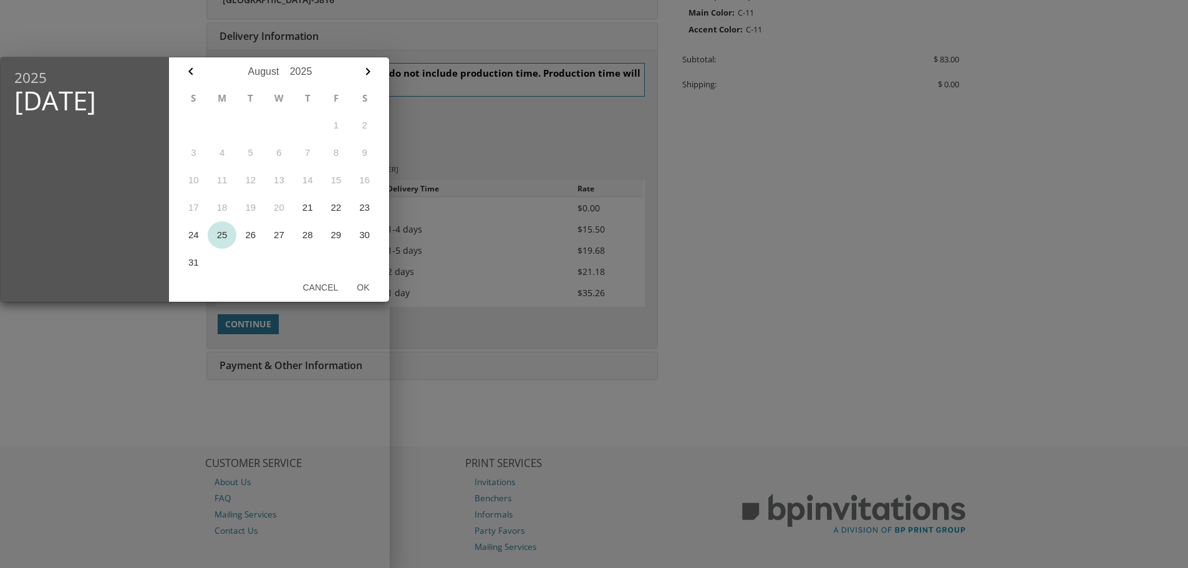
click at [223, 233] on button "25" at bounding box center [222, 234] width 29 height 27
click at [369, 288] on button "Ok" at bounding box center [362, 287] width 31 height 22
type input "Aug 25, 2025"
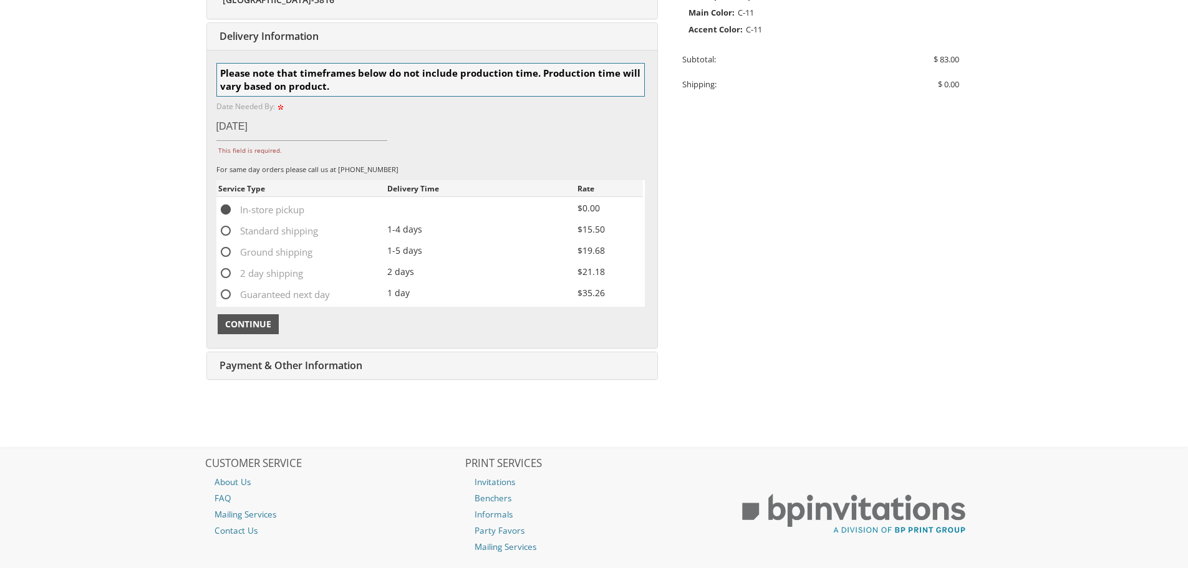
click at [256, 322] on span "Continue" at bounding box center [248, 324] width 46 height 12
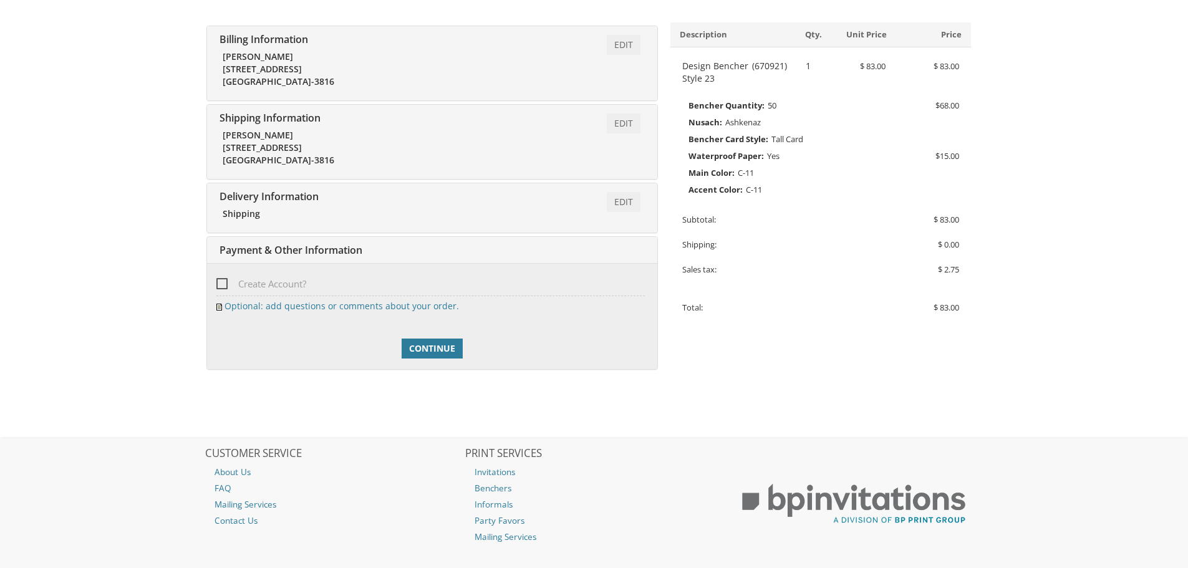
scroll to position [289, 0]
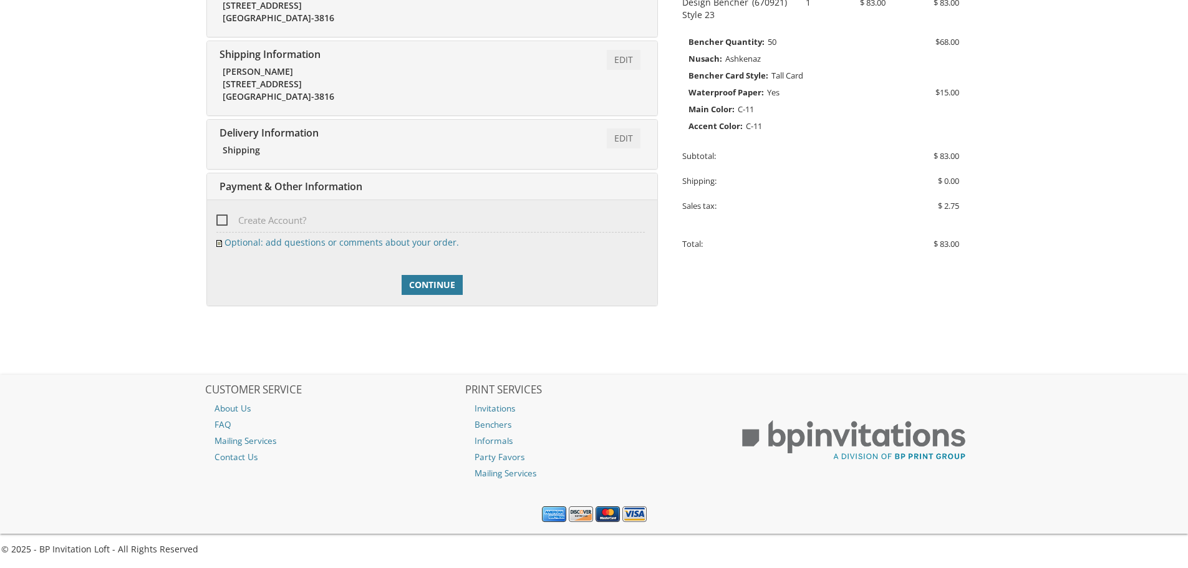
click at [226, 222] on span "Create Account?" at bounding box center [261, 221] width 90 height 16
click at [224, 222] on input "Create Account?" at bounding box center [220, 219] width 8 height 8
checkbox input "true"
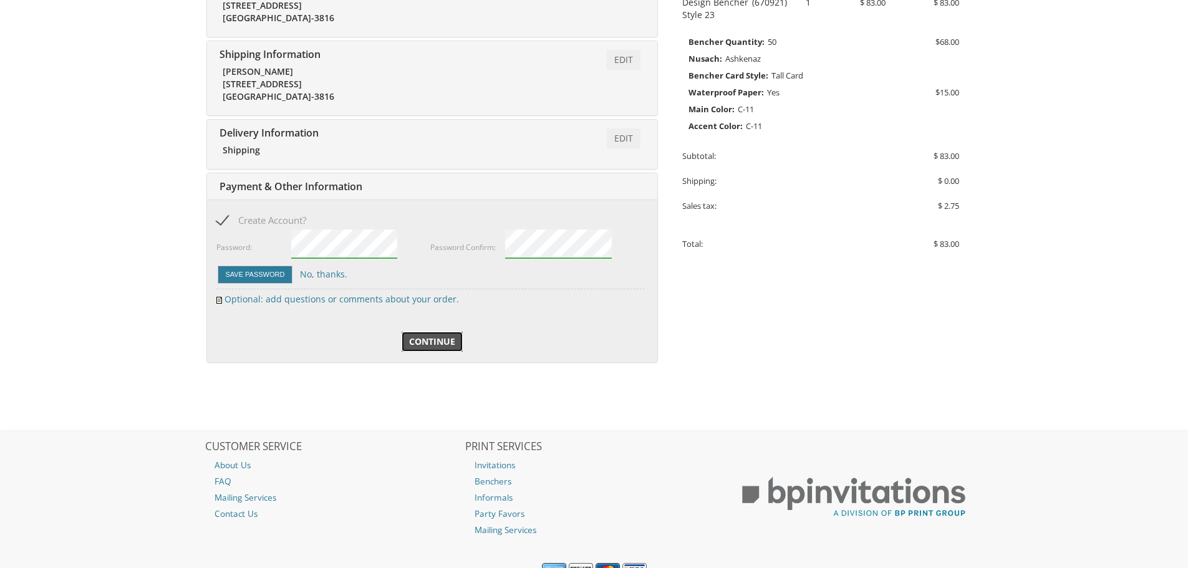
click at [425, 342] on span "Continue" at bounding box center [432, 341] width 46 height 12
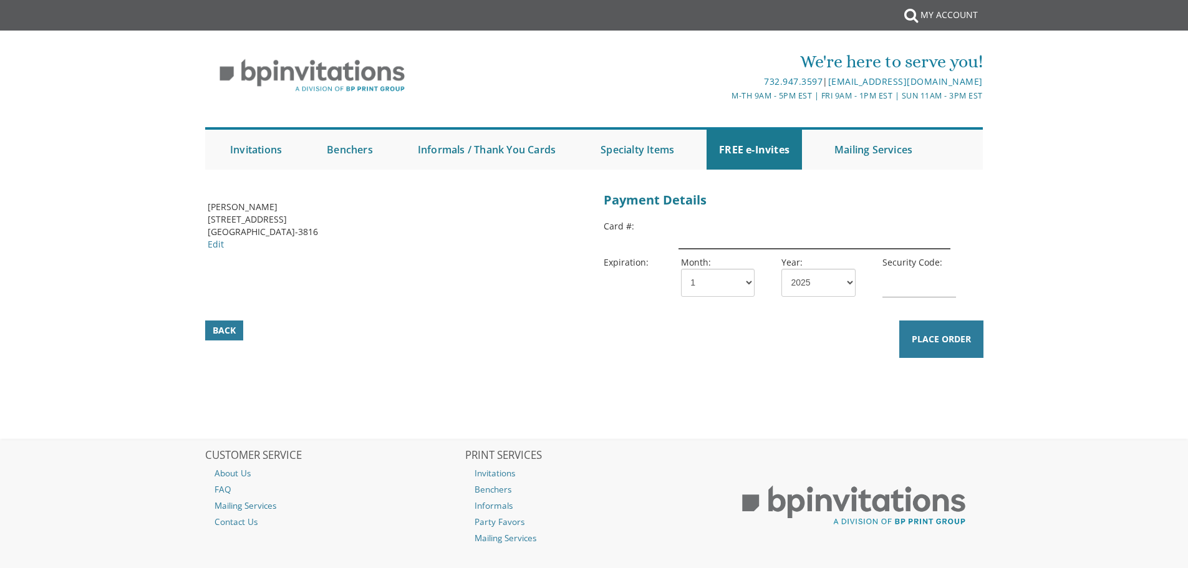
click at [744, 237] on input "text" at bounding box center [813, 234] width 271 height 29
type input "376790622154005"
select select "08"
select select "26"
type input "0646"
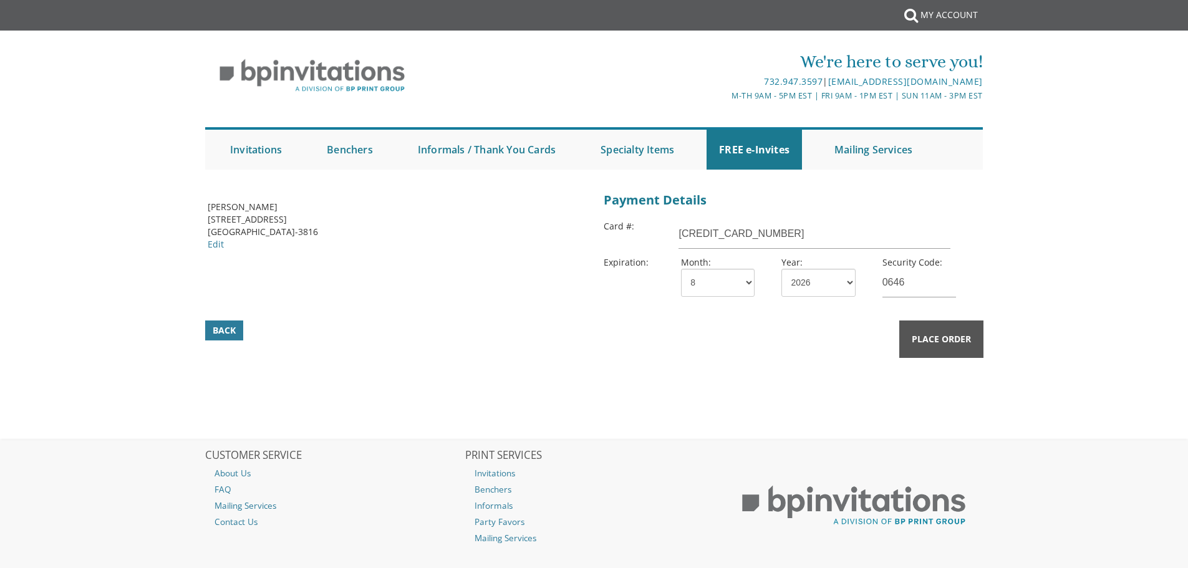
click at [945, 341] on span "Place Order" at bounding box center [941, 339] width 59 height 12
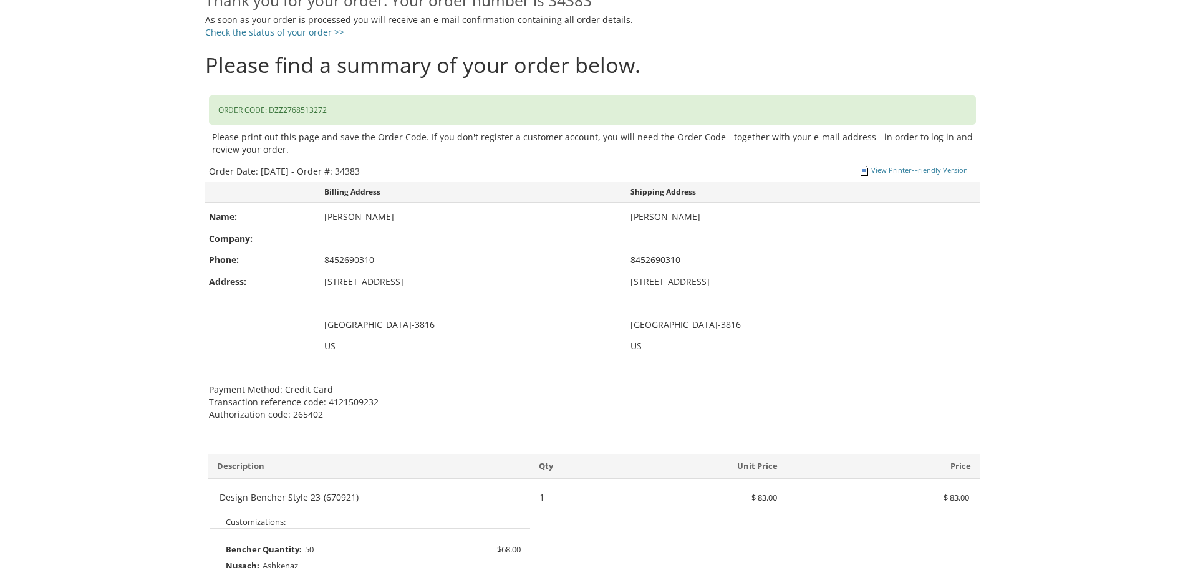
scroll to position [249, 0]
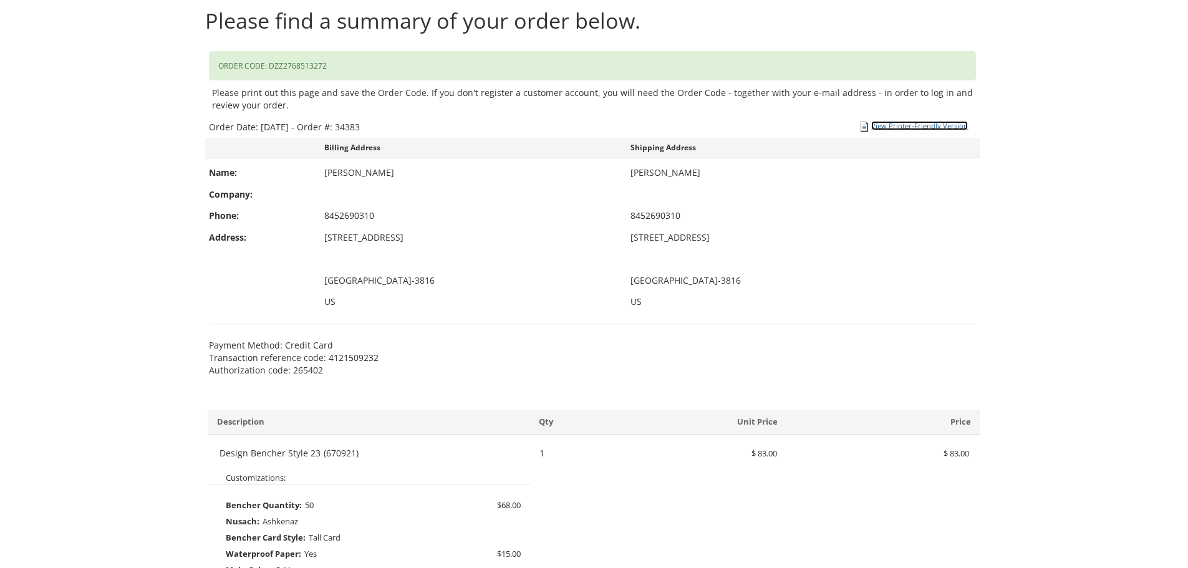
click at [936, 123] on link "View Printer-Friendly Version" at bounding box center [919, 125] width 97 height 9
